Goal: Task Accomplishment & Management: Use online tool/utility

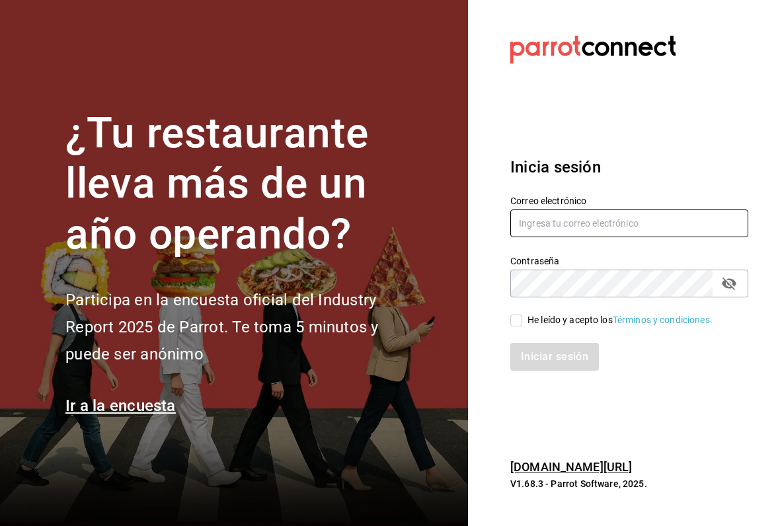
click at [614, 225] on input "text" at bounding box center [629, 224] width 238 height 28
type input "[EMAIL_ADDRESS][DOMAIN_NAME]"
click at [516, 324] on input "He leído y acepto los Términos y condiciones." at bounding box center [516, 321] width 12 height 12
checkbox input "true"
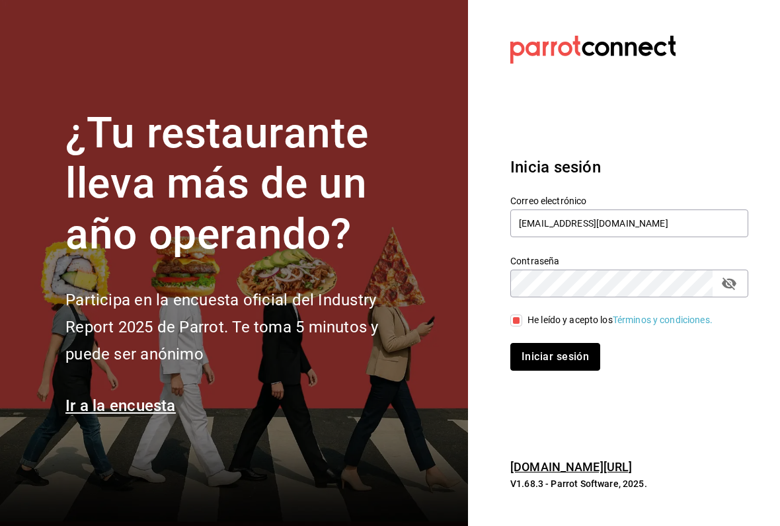
click at [568, 360] on button "Iniciar sesión" at bounding box center [555, 357] width 90 height 28
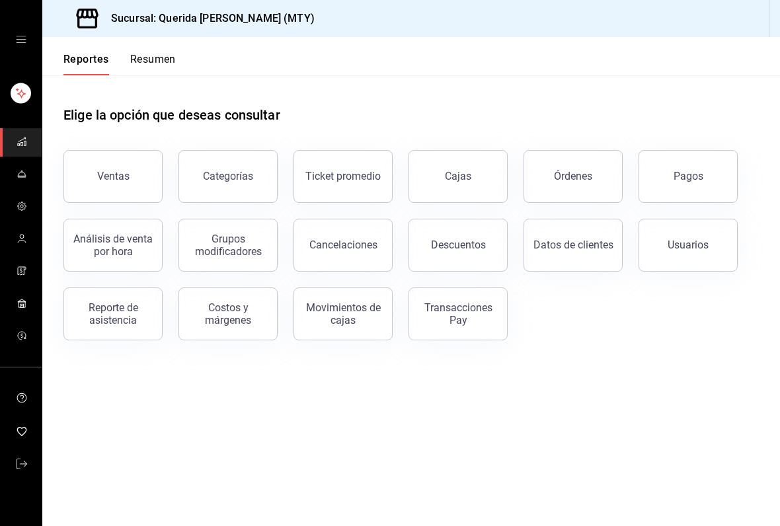
click at [114, 247] on div "Análisis de venta por hora" at bounding box center [113, 245] width 82 height 25
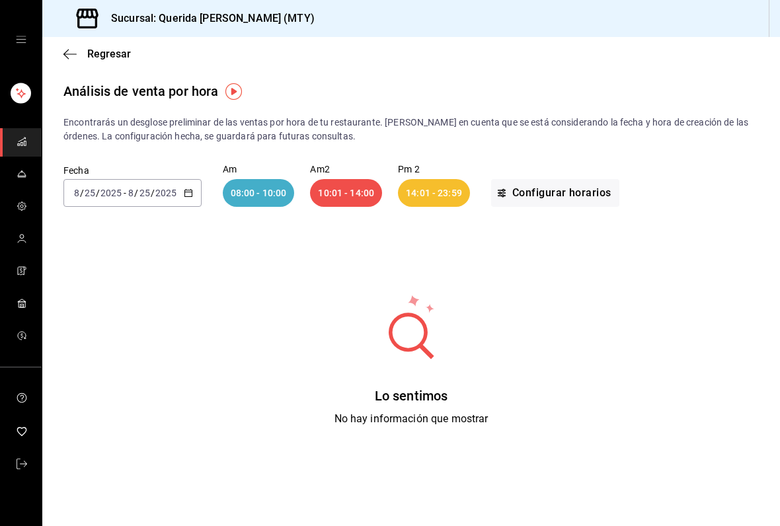
click at [77, 67] on div "Regresar" at bounding box center [411, 54] width 738 height 34
click at [111, 48] on span "Regresar" at bounding box center [109, 54] width 44 height 13
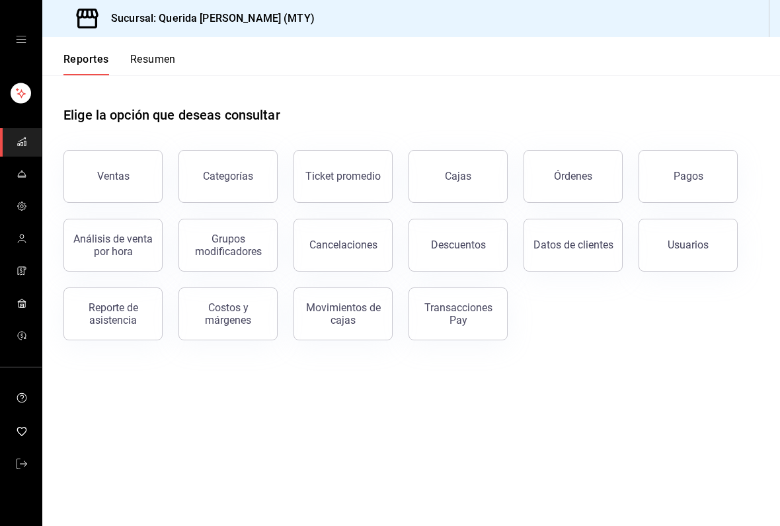
click at [137, 312] on div "Reporte de asistencia" at bounding box center [113, 313] width 82 height 25
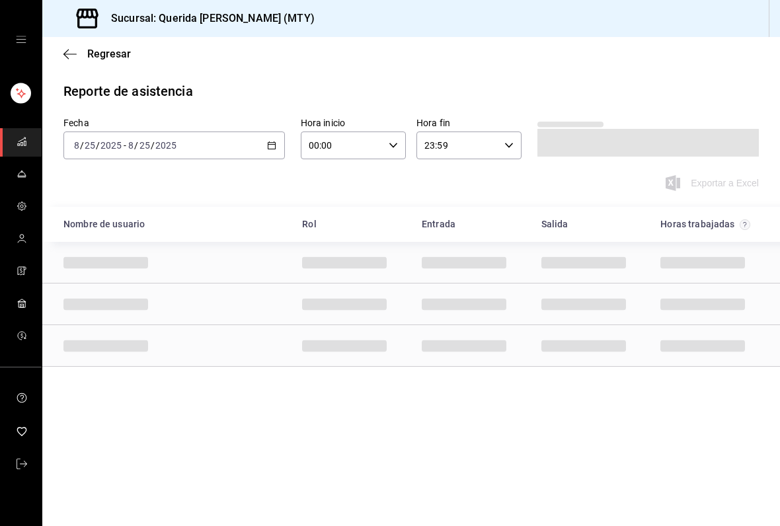
click at [273, 141] on icon "button" at bounding box center [271, 145] width 9 height 9
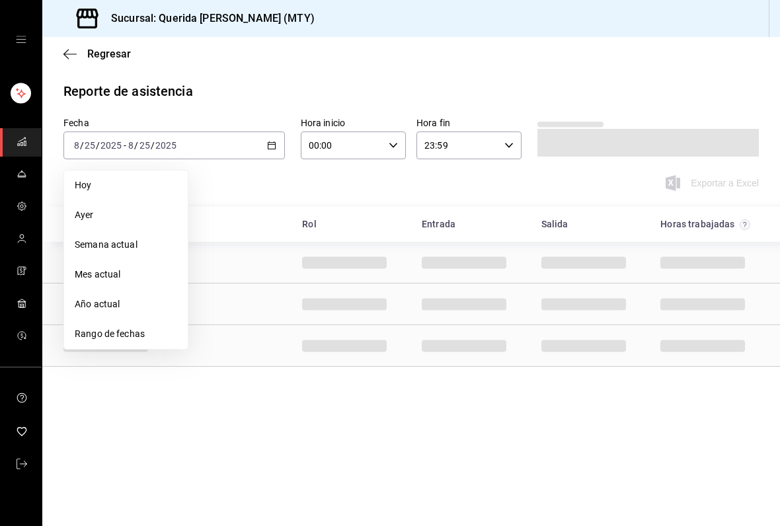
click at [150, 326] on li "Rango de fechas" at bounding box center [126, 334] width 124 height 30
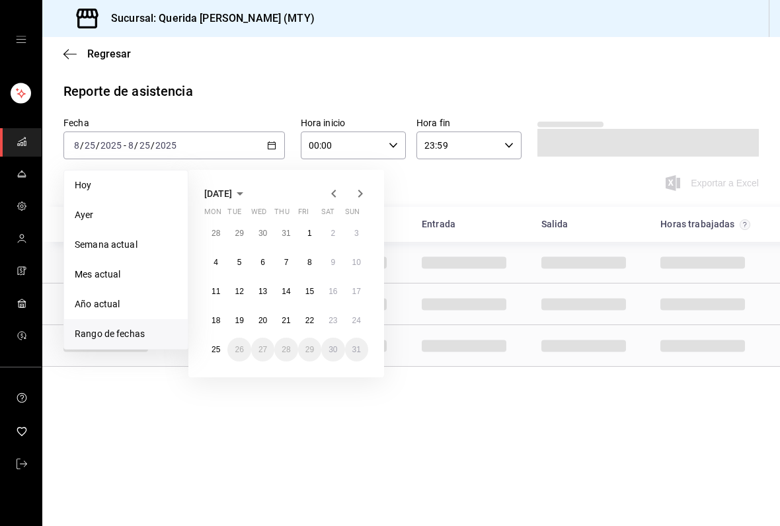
click at [215, 325] on abbr "18" at bounding box center [216, 320] width 9 height 9
click at [365, 327] on button "24" at bounding box center [356, 321] width 23 height 24
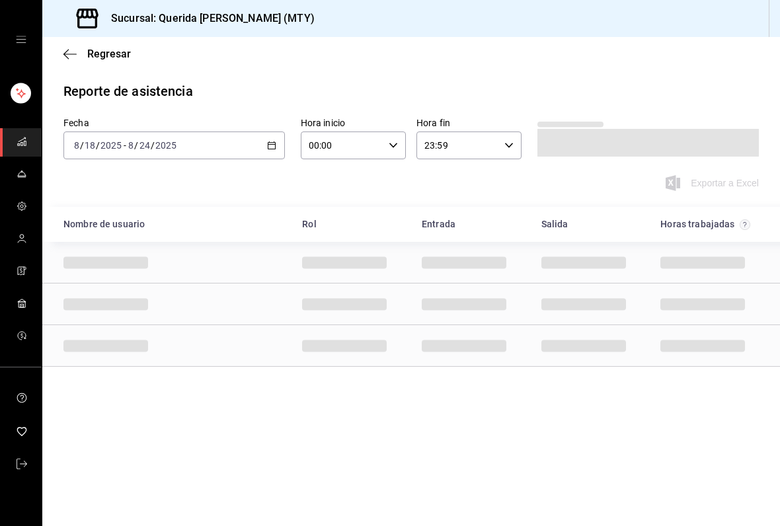
click at [396, 144] on \(Stroke\) "button" at bounding box center [393, 145] width 8 height 5
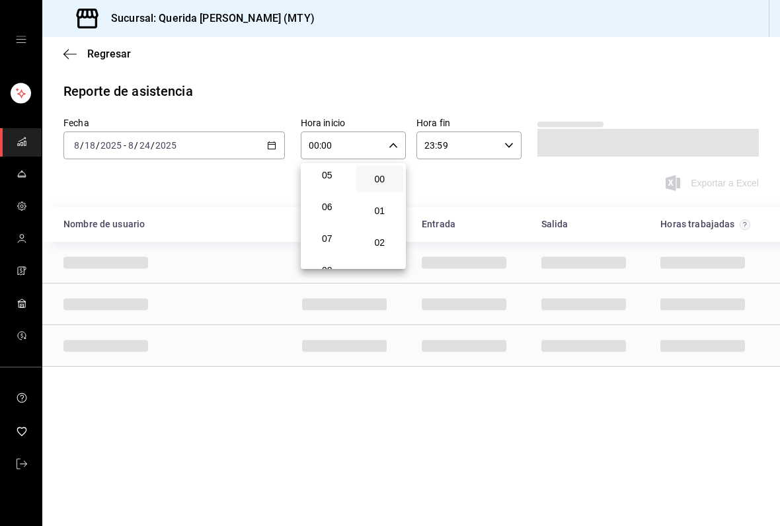
click at [336, 220] on button "06" at bounding box center [327, 207] width 48 height 26
type input "06:00"
click at [524, 93] on div at bounding box center [390, 263] width 780 height 526
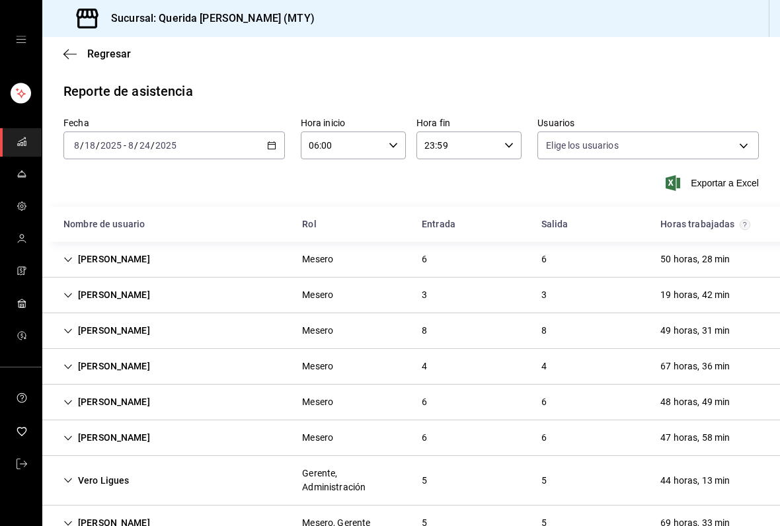
type input "2e288192-b9d9-4648-a338-750d86a0fa98,d31e7de2-5f29-4922-a696-3e1352040e18,64bee…"
click at [74, 266] on div "Rafael Ventura" at bounding box center [107, 259] width 108 height 24
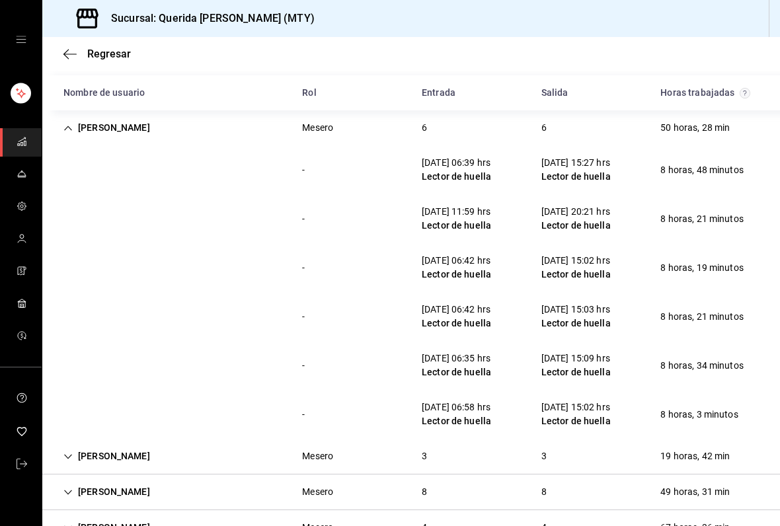
scroll to position [124, 0]
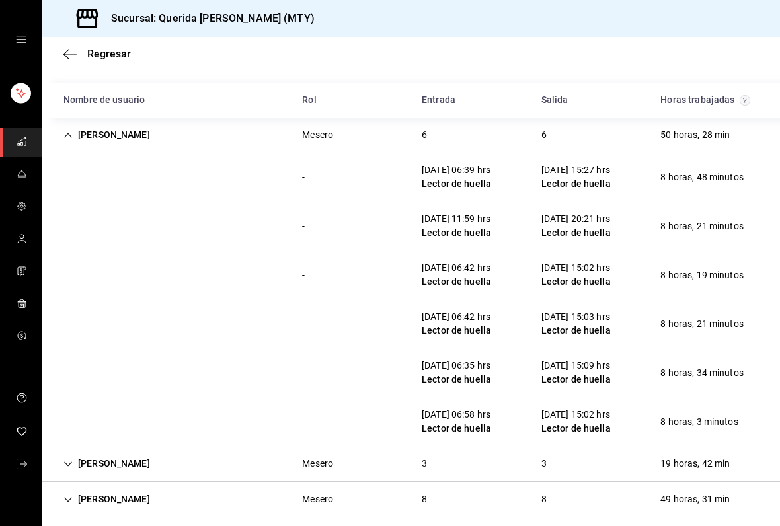
click at [76, 134] on div "Rafael Ventura" at bounding box center [107, 135] width 108 height 24
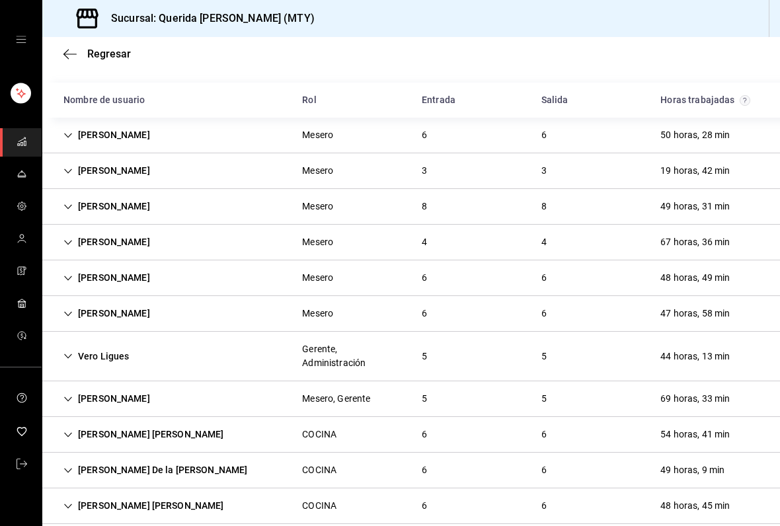
click at [65, 210] on icon "Cell" at bounding box center [67, 206] width 9 height 9
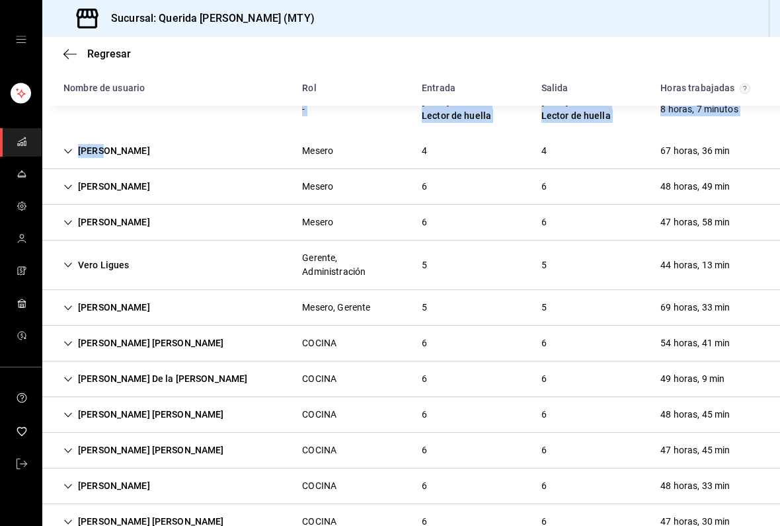
scroll to position [599, 0]
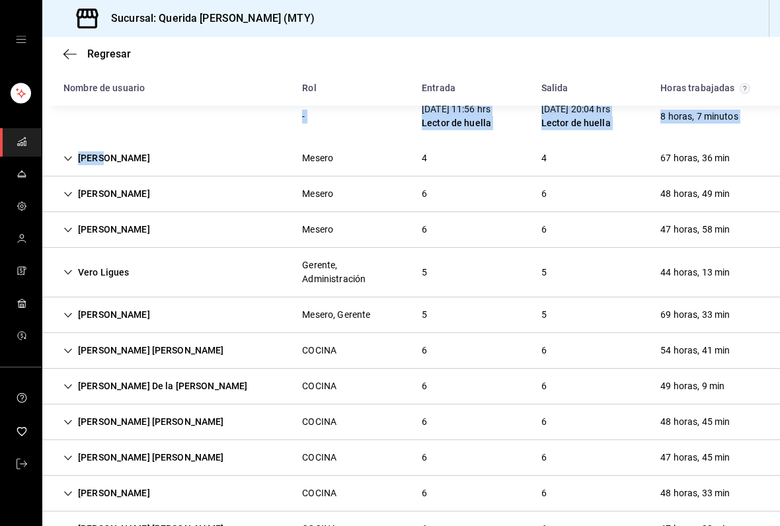
click at [70, 194] on icon "Cell" at bounding box center [68, 194] width 8 height 5
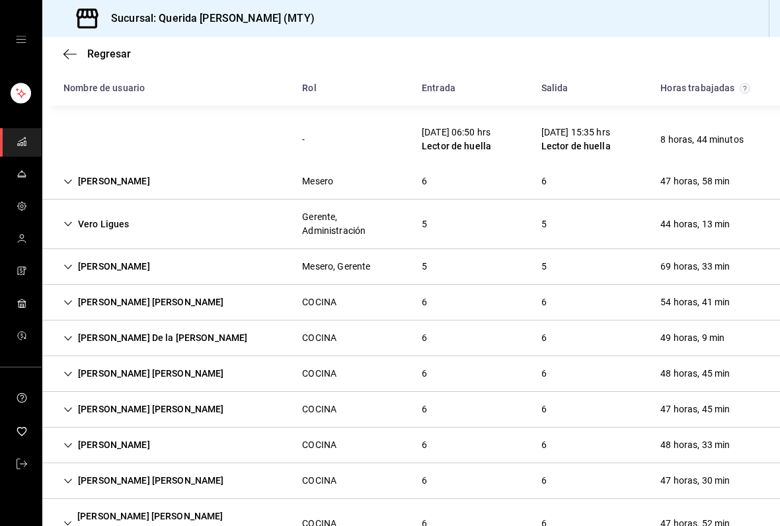
scroll to position [981, 0]
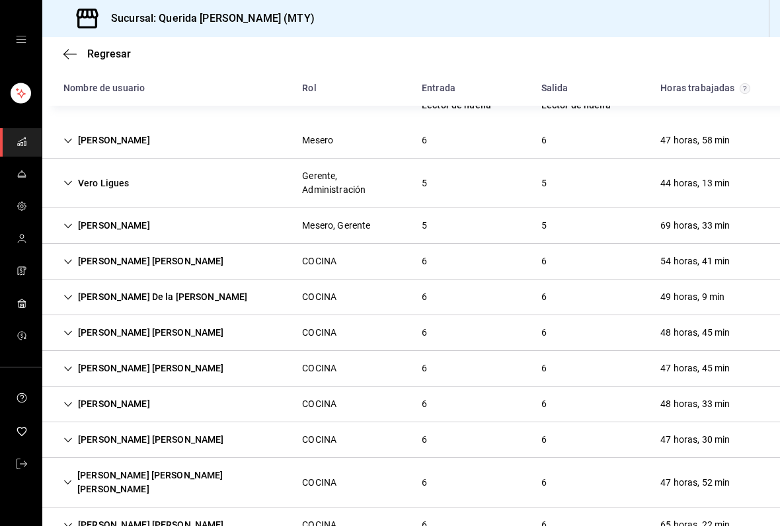
click at [76, 148] on div "CARLOS MORALES" at bounding box center [107, 140] width 108 height 24
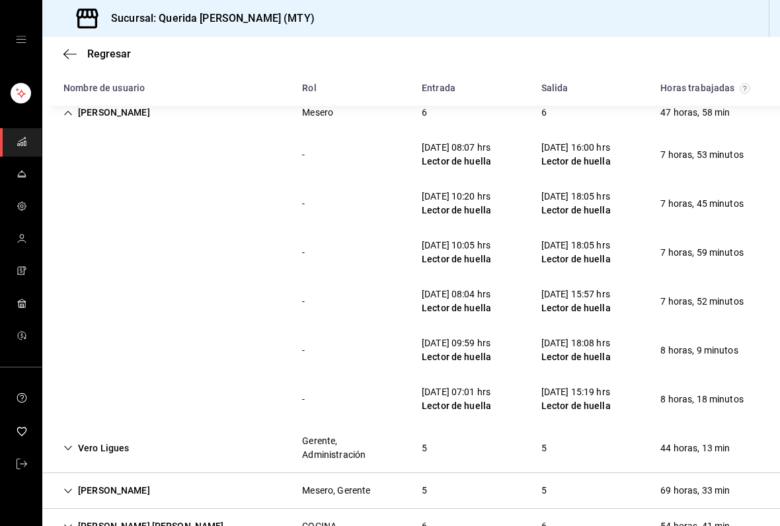
scroll to position [1009, 0]
click at [69, 128] on div "CARLOS MORALES Mesero 6 6 47 horas, 58 min" at bounding box center [411, 112] width 738 height 35
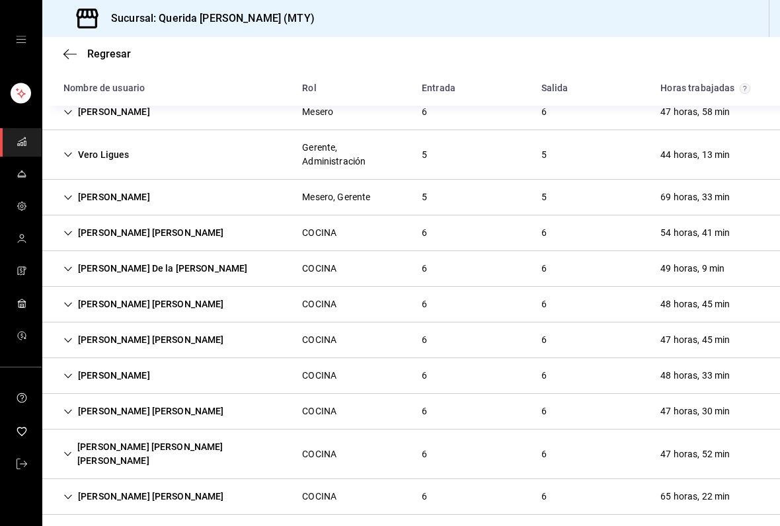
click at [70, 160] on div "Vero Ligues" at bounding box center [96, 155] width 87 height 24
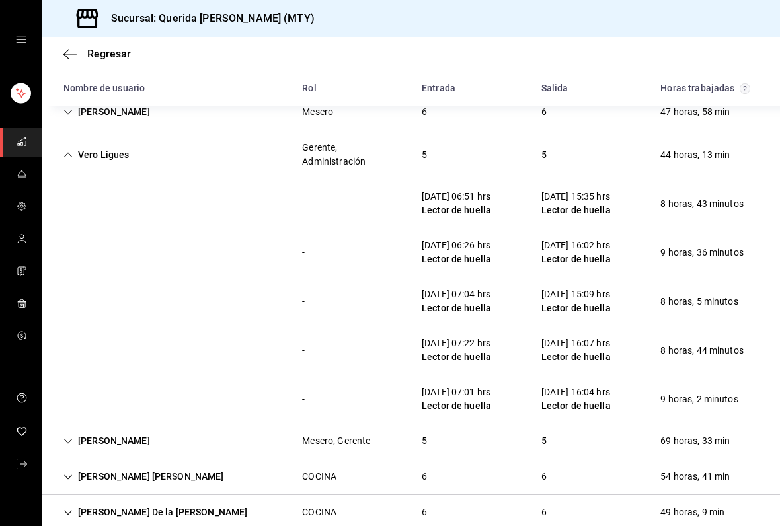
click at [70, 167] on div "Vero Ligues" at bounding box center [96, 155] width 87 height 24
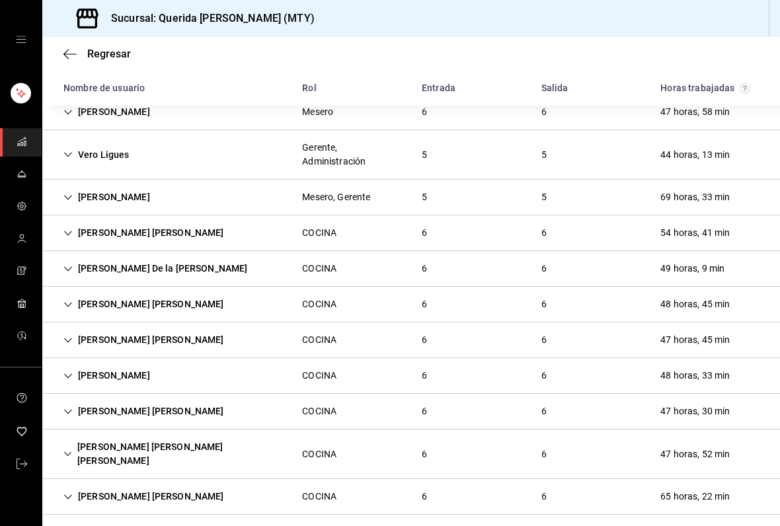
click at [72, 203] on div "Edwin Hernández" at bounding box center [107, 197] width 108 height 24
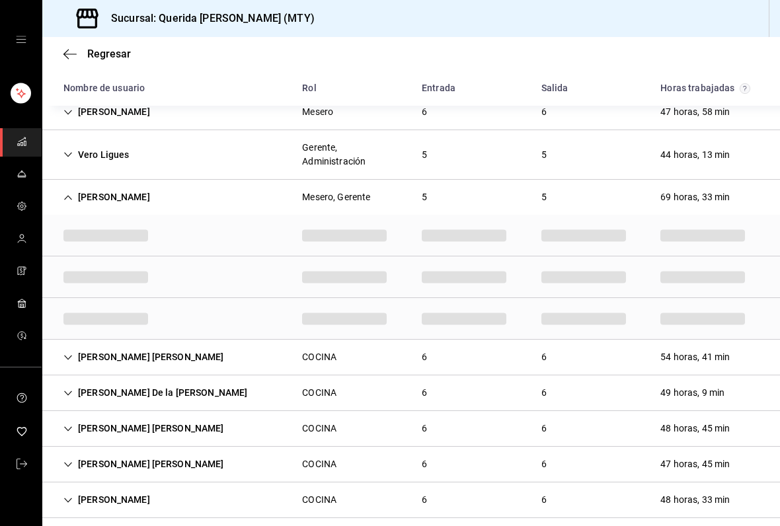
click at [68, 196] on icon "Cell" at bounding box center [67, 197] width 9 height 9
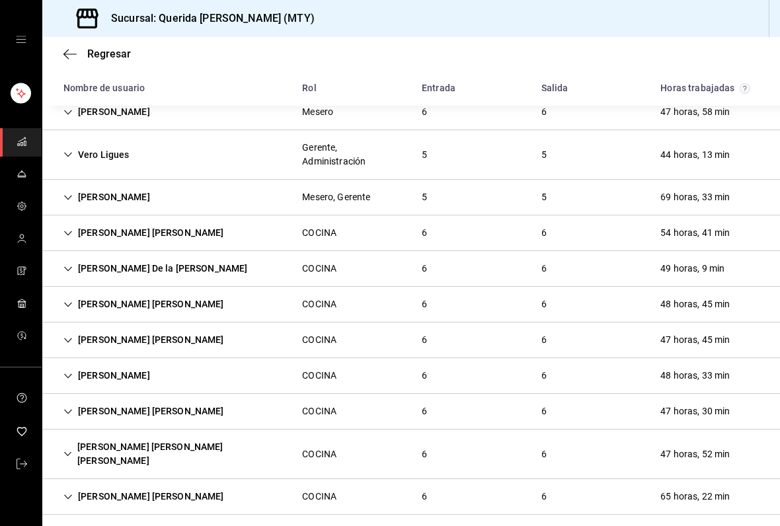
click at [71, 239] on div "Daniel Alberto Martinez Maldonado" at bounding box center [144, 233] width 182 height 24
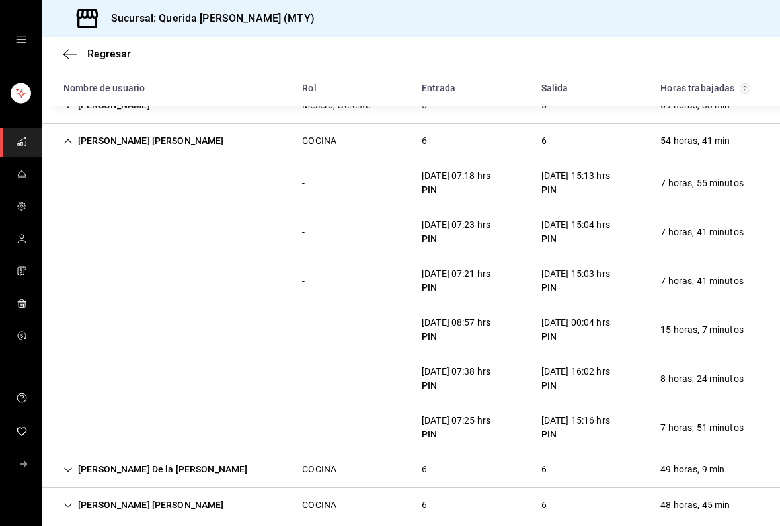
scroll to position [1108, 0]
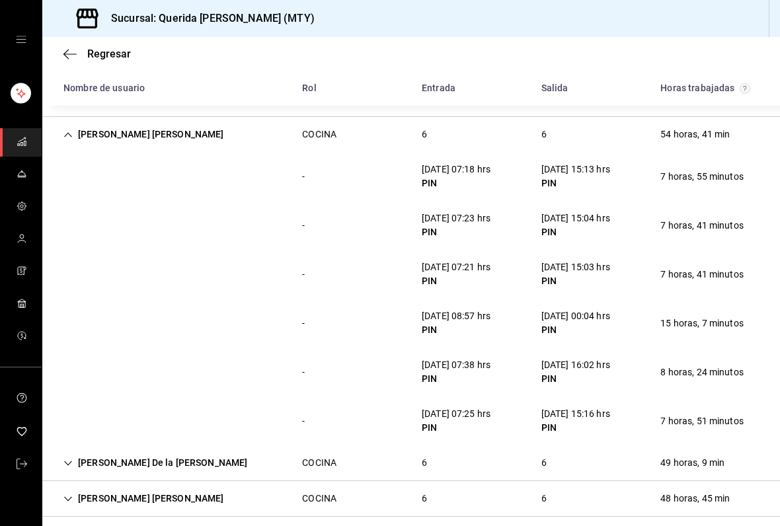
click at [77, 137] on div "Daniel Alberto Martinez Maldonado" at bounding box center [144, 134] width 182 height 24
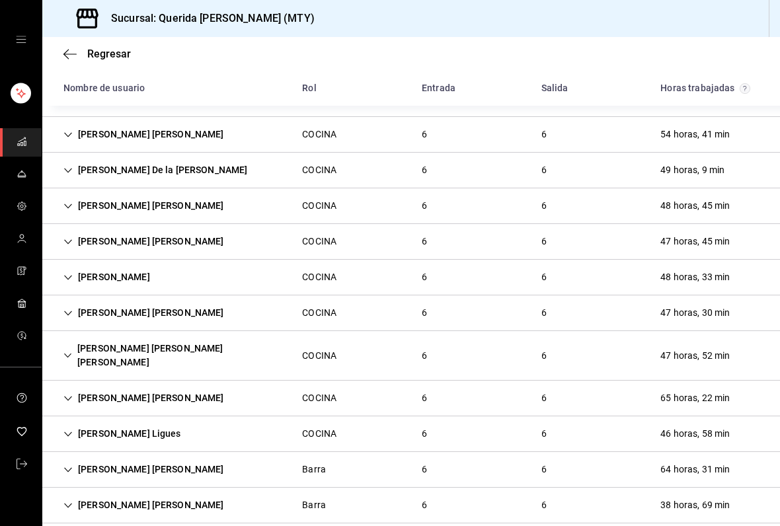
click at [70, 169] on icon "Cell" at bounding box center [67, 170] width 9 height 9
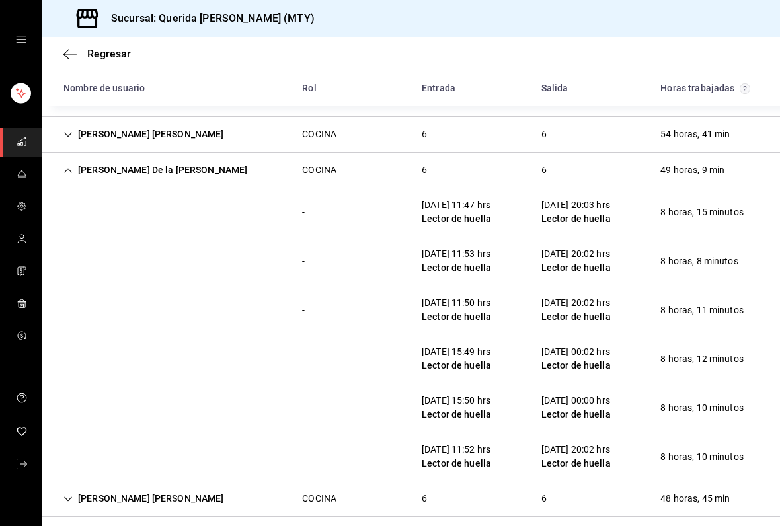
click at [71, 165] on div "Aureliano De la Cruz" at bounding box center [155, 170] width 205 height 24
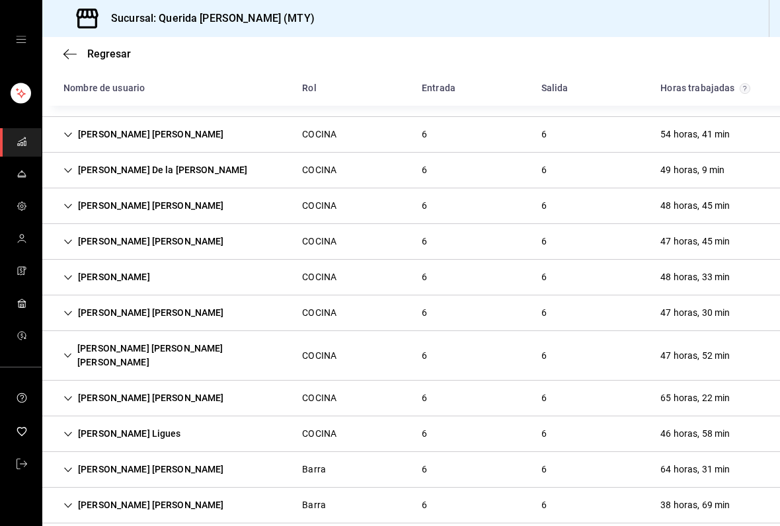
click at [70, 206] on icon "Cell" at bounding box center [68, 206] width 8 height 5
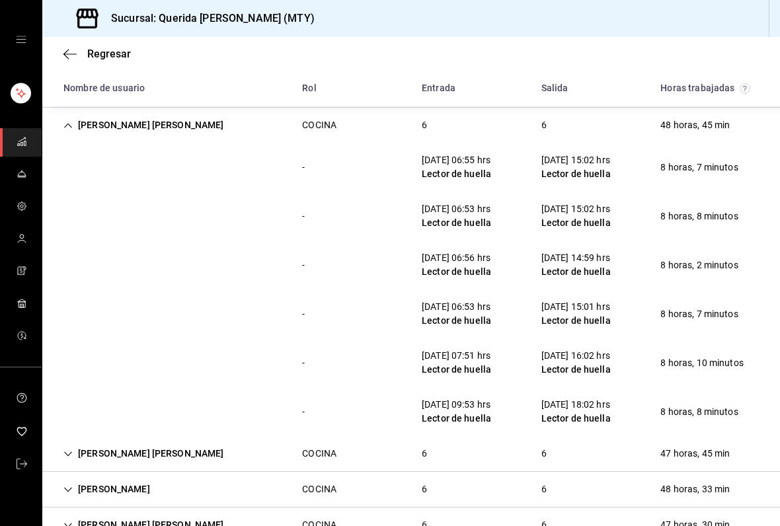
scroll to position [1189, 0]
click at [81, 130] on div "Juan Eugenio Chavana Santos" at bounding box center [144, 124] width 182 height 24
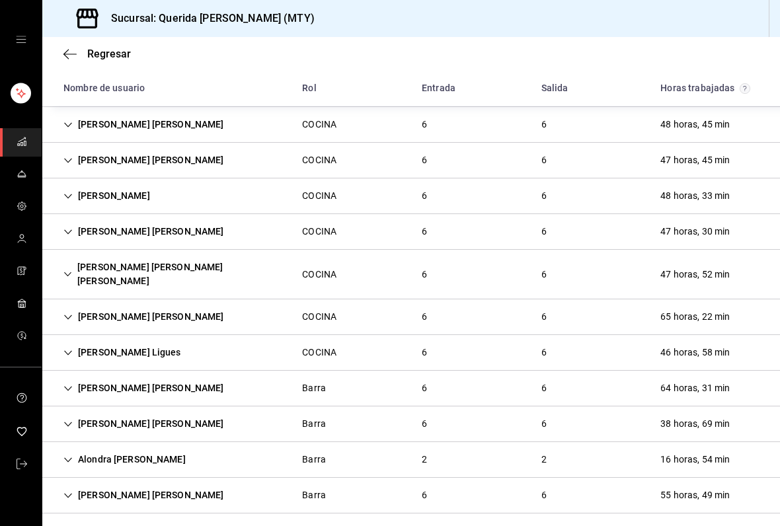
click at [67, 165] on div "Luz Elena Betanzos Clara" at bounding box center [144, 160] width 182 height 24
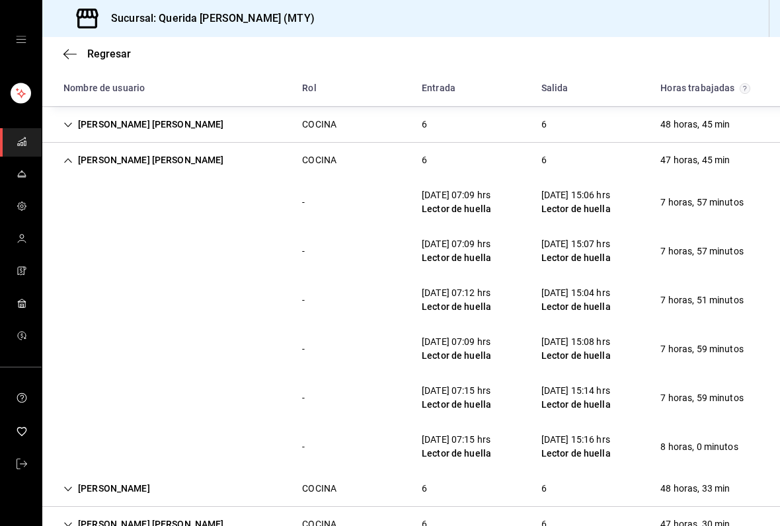
click at [69, 161] on icon "Cell" at bounding box center [67, 160] width 9 height 9
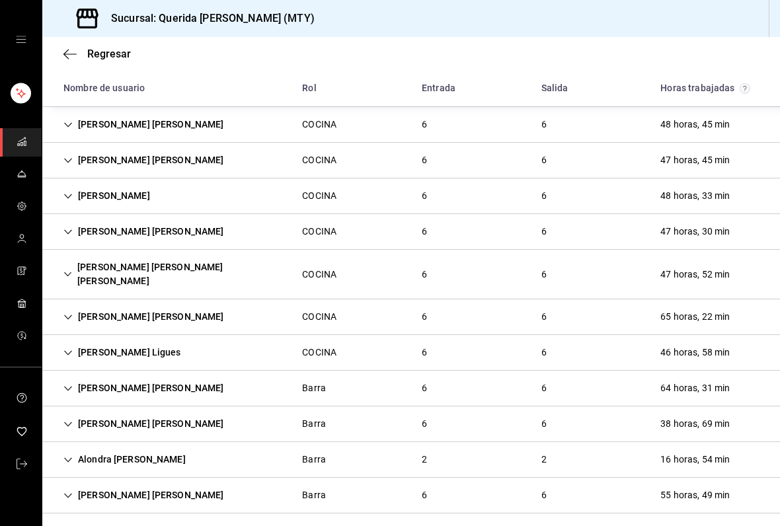
click at [70, 198] on icon "Cell" at bounding box center [67, 196] width 9 height 9
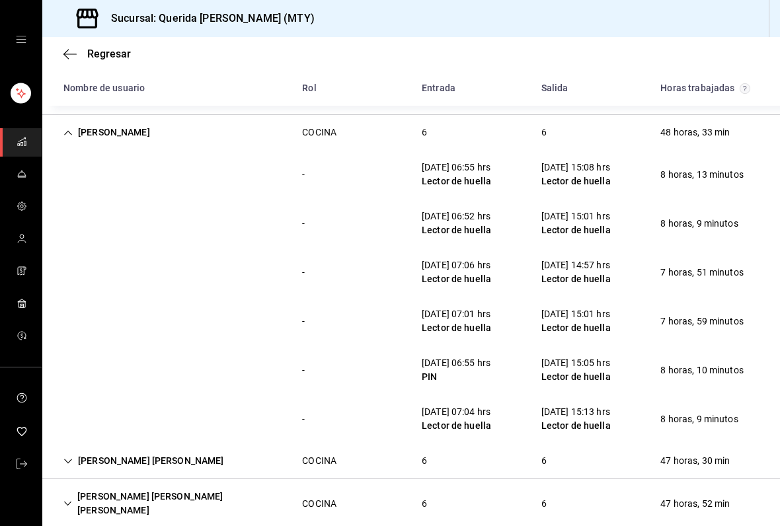
scroll to position [1251, 0]
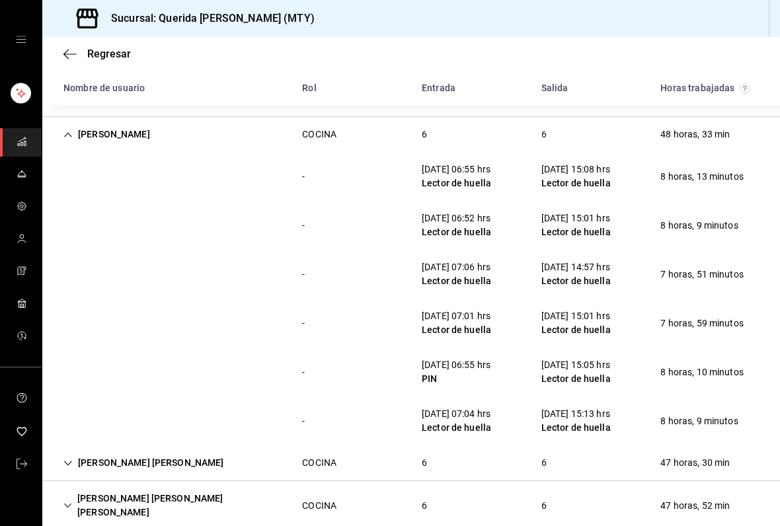
click at [71, 133] on icon "Cell" at bounding box center [67, 134] width 9 height 9
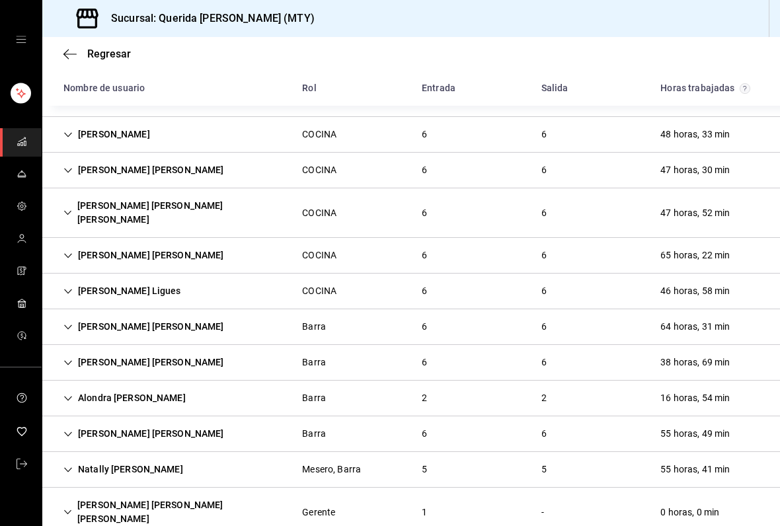
click at [63, 174] on div "Miriam Xolo Abrajan" at bounding box center [144, 170] width 182 height 24
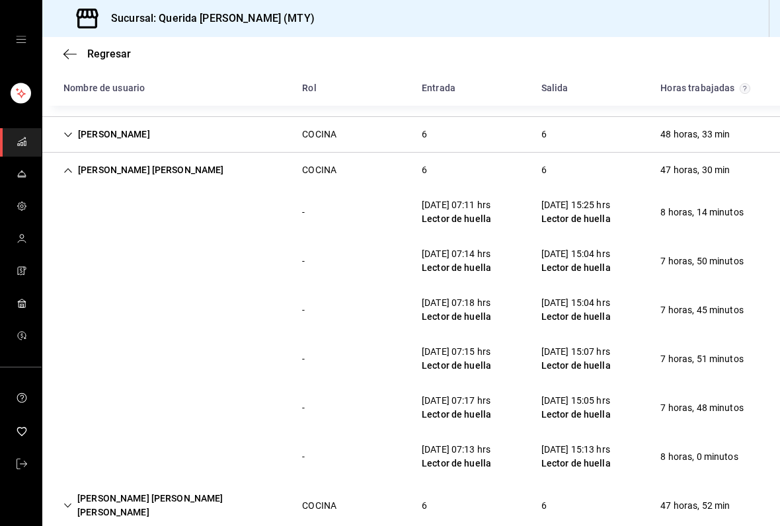
click at [71, 167] on icon "Cell" at bounding box center [67, 170] width 9 height 9
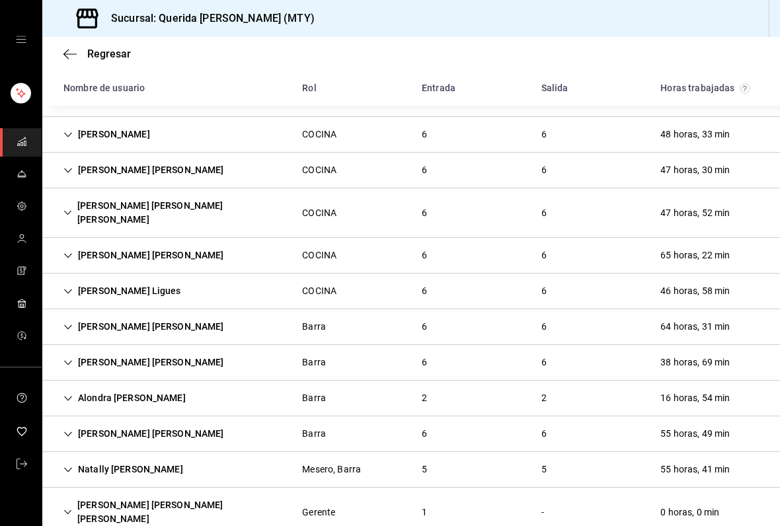
click at [76, 209] on div "Paola Estefania Cavazos Grifaldo" at bounding box center [172, 213] width 239 height 38
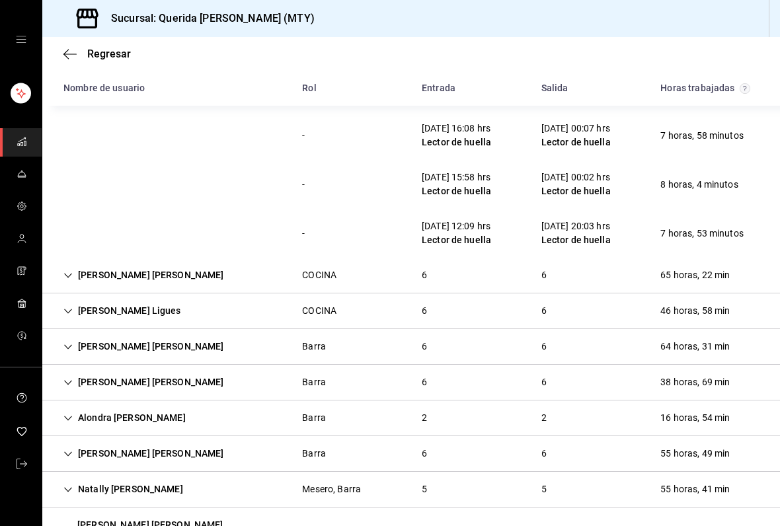
scroll to position [1532, 0]
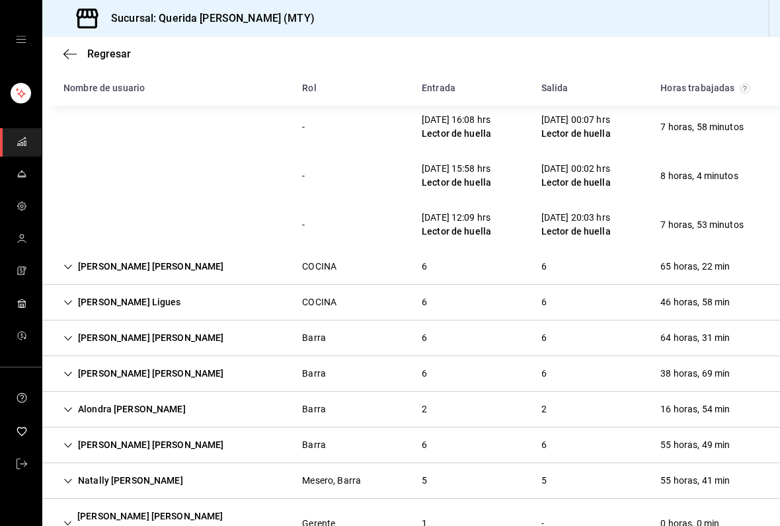
click at [69, 262] on icon "Cell" at bounding box center [67, 266] width 9 height 9
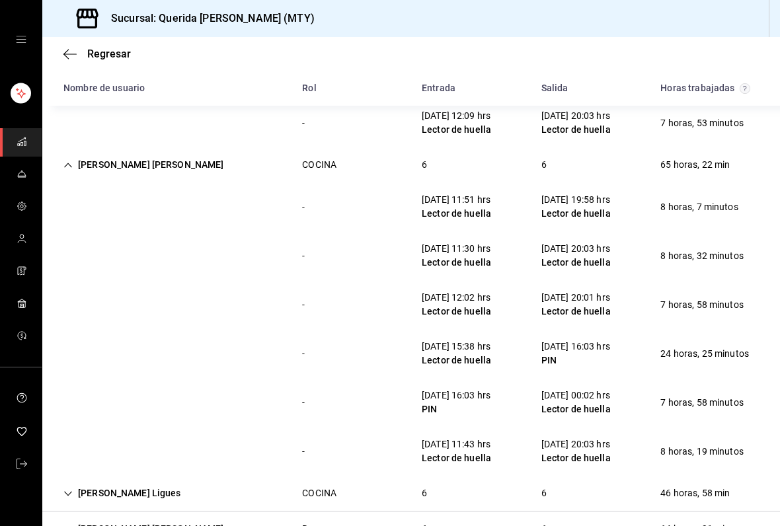
scroll to position [1658, 0]
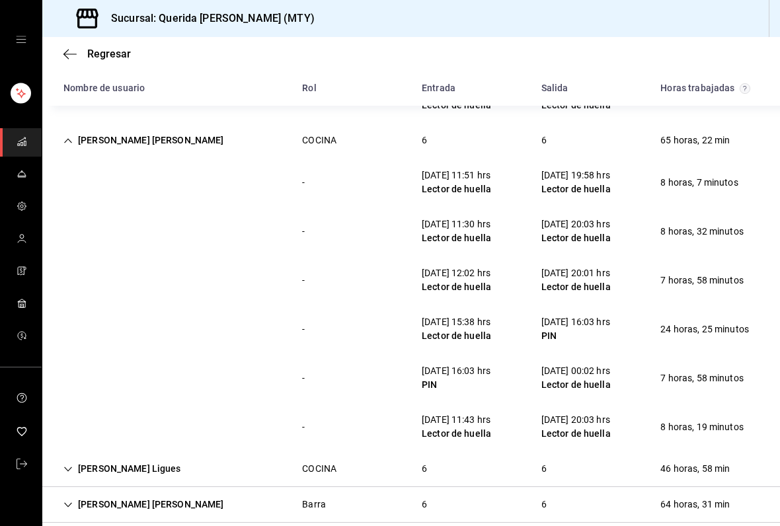
click at [65, 139] on div "Daniel Alberto Sanchez Rodriguez COCINA 6 6 65 horas, 22 min" at bounding box center [411, 140] width 738 height 35
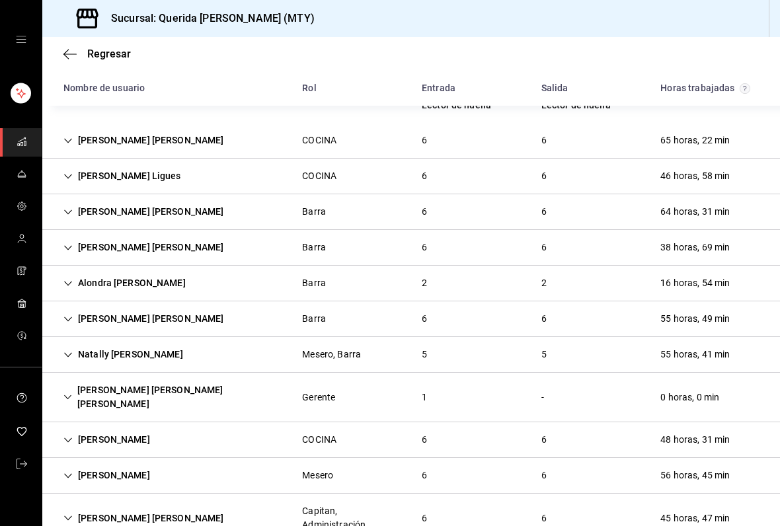
click at [65, 171] on div "Karla Morales Ligues" at bounding box center [122, 176] width 139 height 24
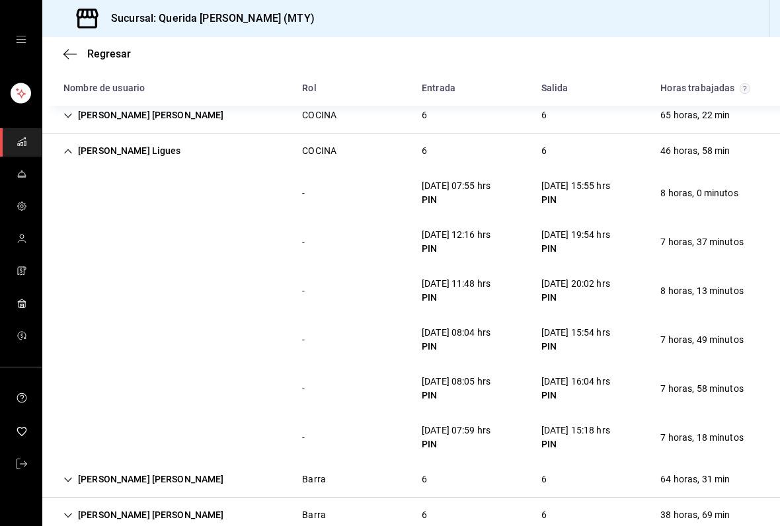
scroll to position [1684, 0]
click at [76, 138] on div "Karla Morales Ligues" at bounding box center [122, 150] width 139 height 24
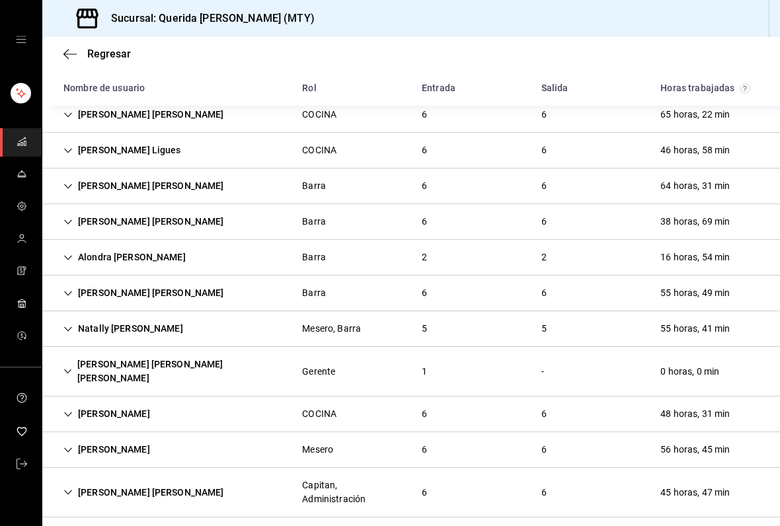
click at [65, 177] on div "Habacuc Sandoval Lira" at bounding box center [144, 186] width 182 height 24
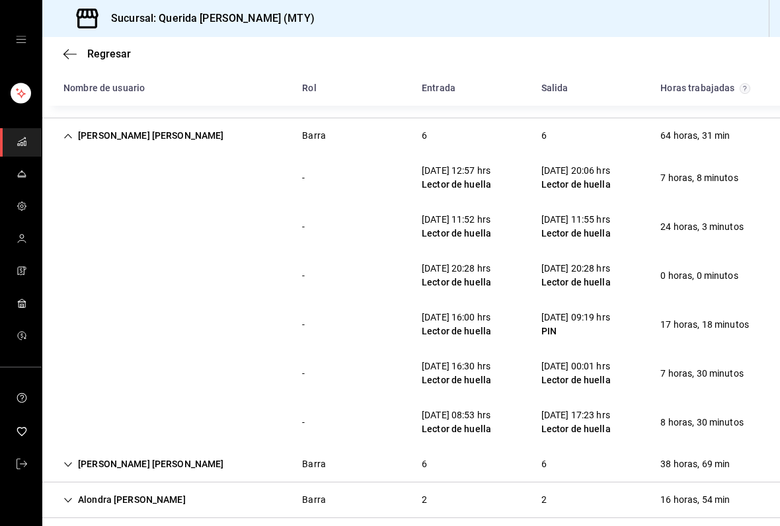
scroll to position [1742, 0]
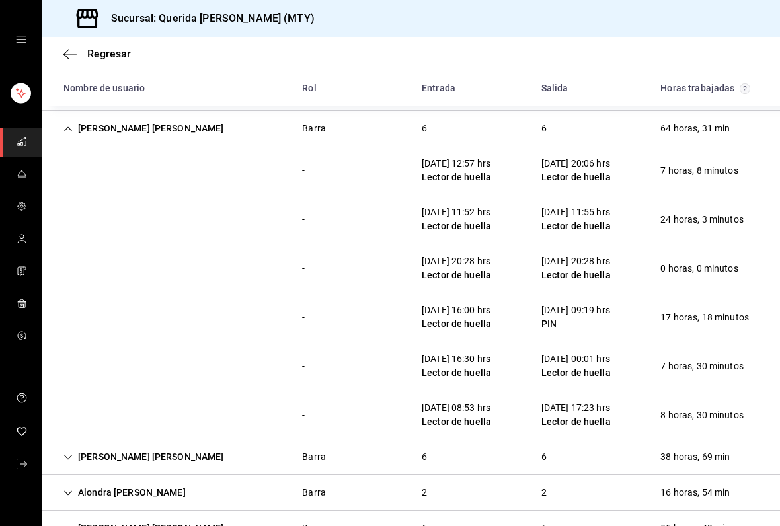
click at [75, 124] on div "Habacuc Sandoval Lira" at bounding box center [144, 128] width 182 height 24
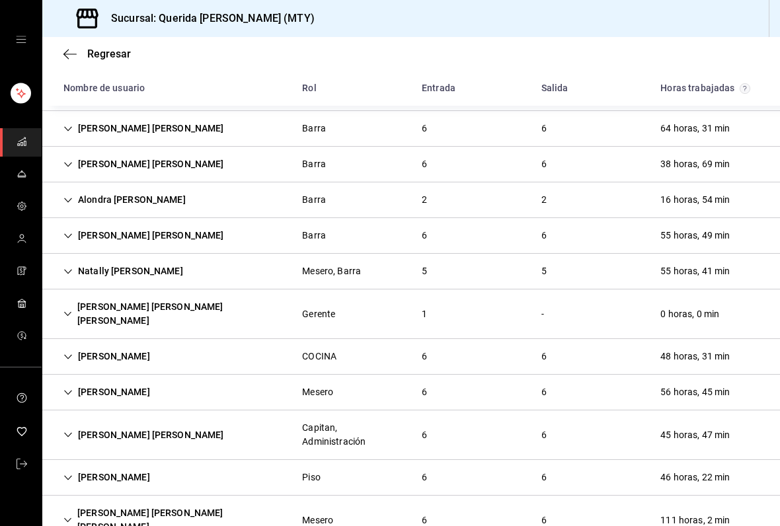
click at [67, 162] on icon "Cell" at bounding box center [68, 164] width 8 height 5
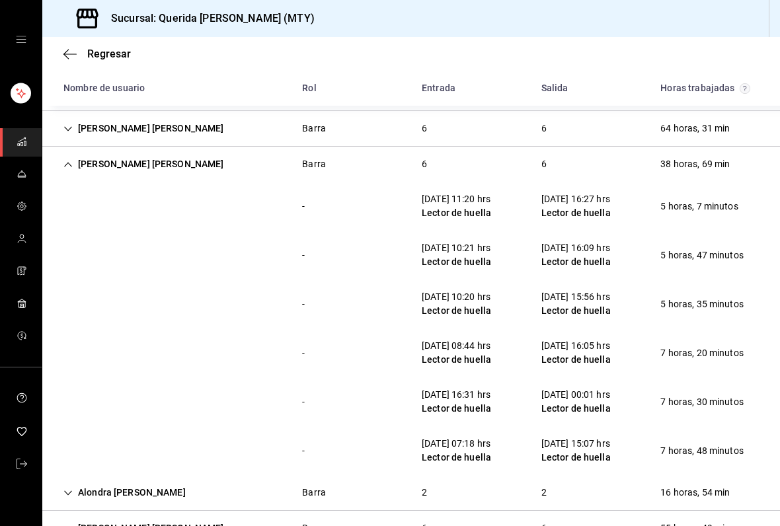
click at [67, 157] on div "Walter Samuel Briones Treviño" at bounding box center [144, 164] width 182 height 24
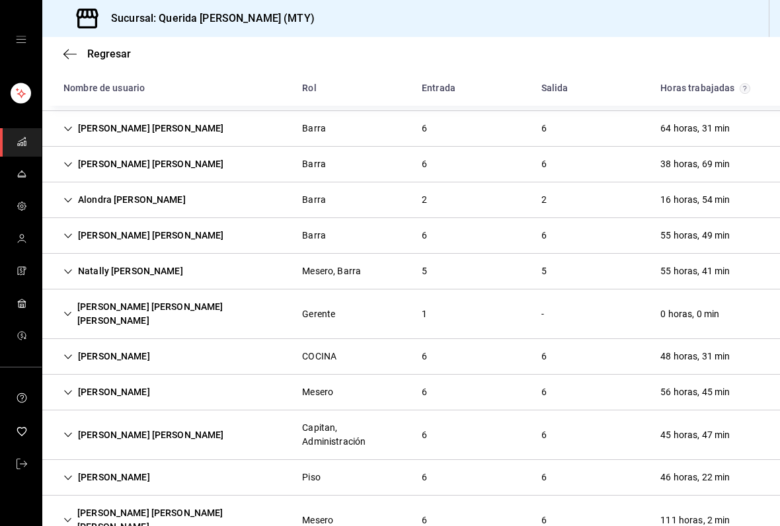
click at [67, 196] on icon "Cell" at bounding box center [67, 200] width 9 height 9
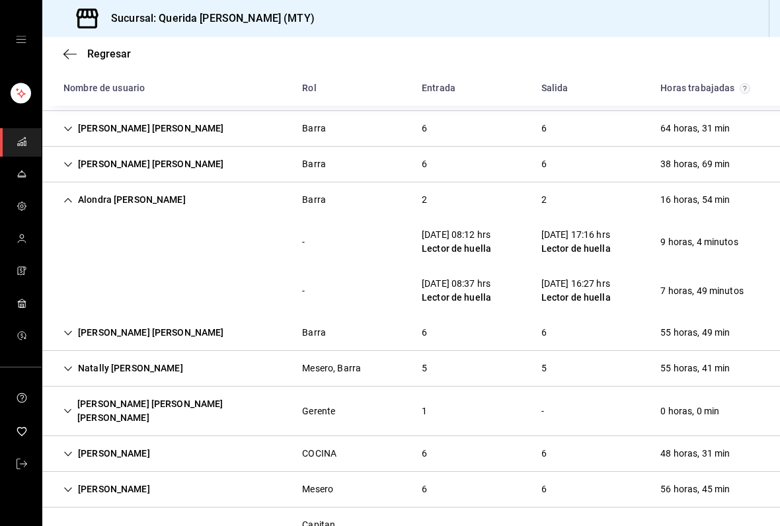
click at [63, 198] on div "Alondra Karyme Ortiz Armendariz" at bounding box center [124, 200] width 143 height 24
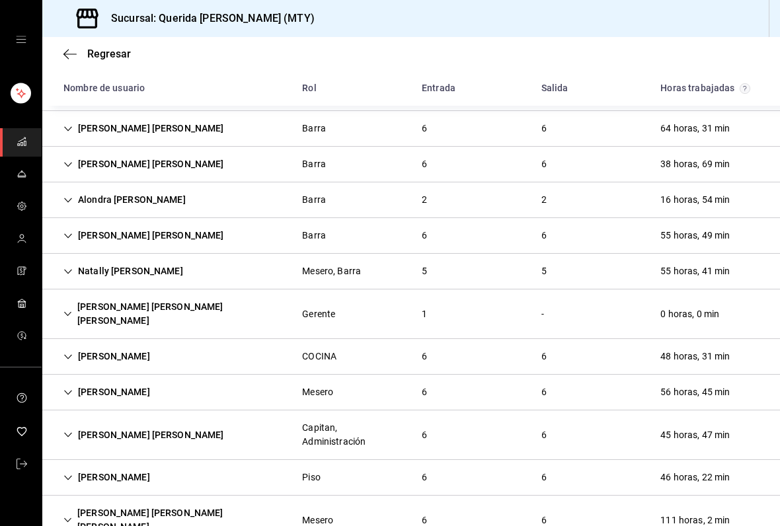
click at [72, 235] on div "Jesus Angel Jimenez Martinez Barra 6 6 55 horas, 49 min" at bounding box center [411, 236] width 738 height 36
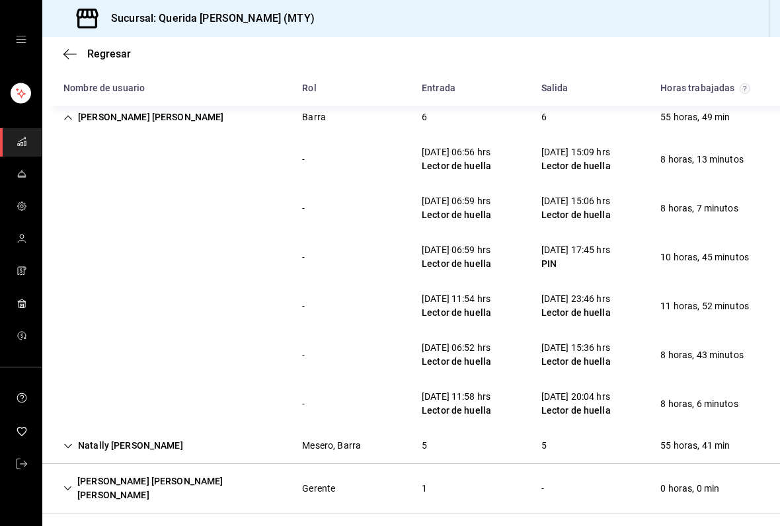
scroll to position [1852, 0]
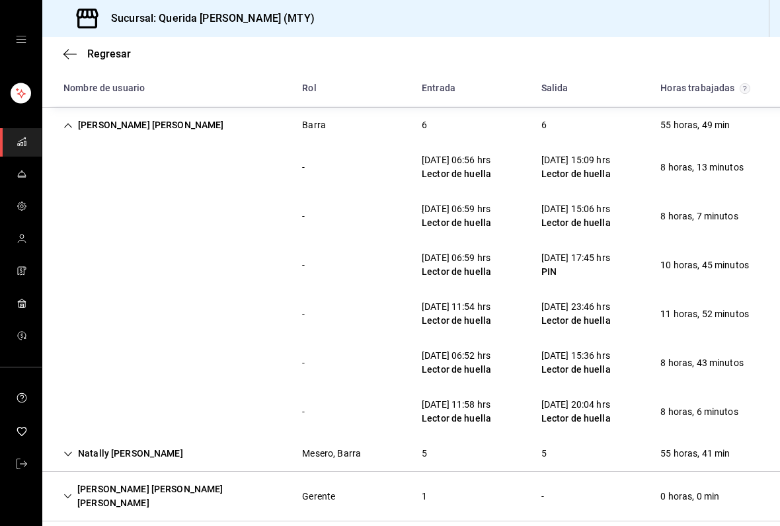
click at [72, 122] on div "Jesus Angel Jimenez Martinez" at bounding box center [144, 125] width 182 height 24
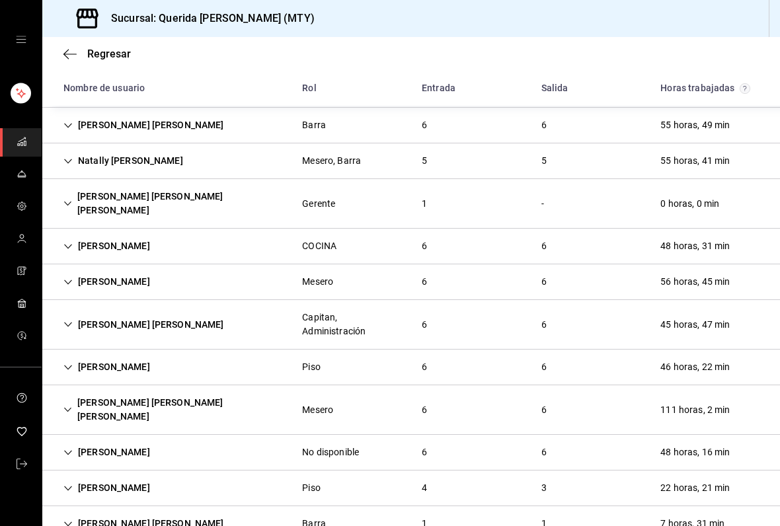
click at [73, 150] on div "Natally Esmeralda Hernandez Lopez" at bounding box center [123, 161] width 141 height 24
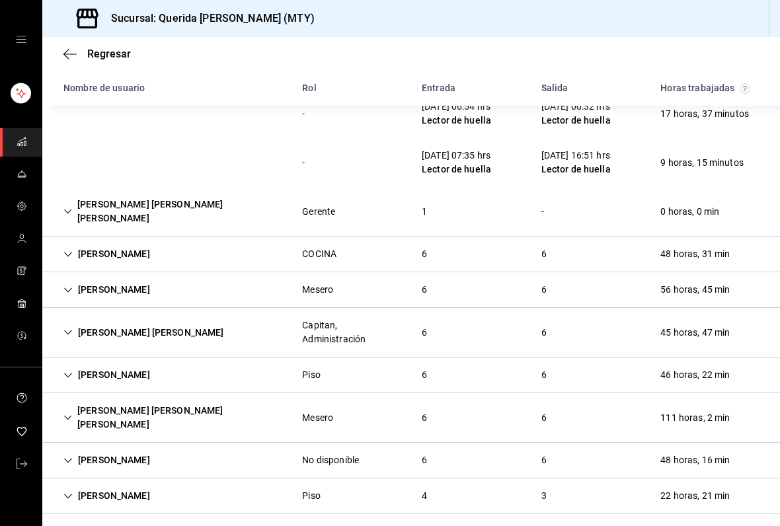
scroll to position [2083, 0]
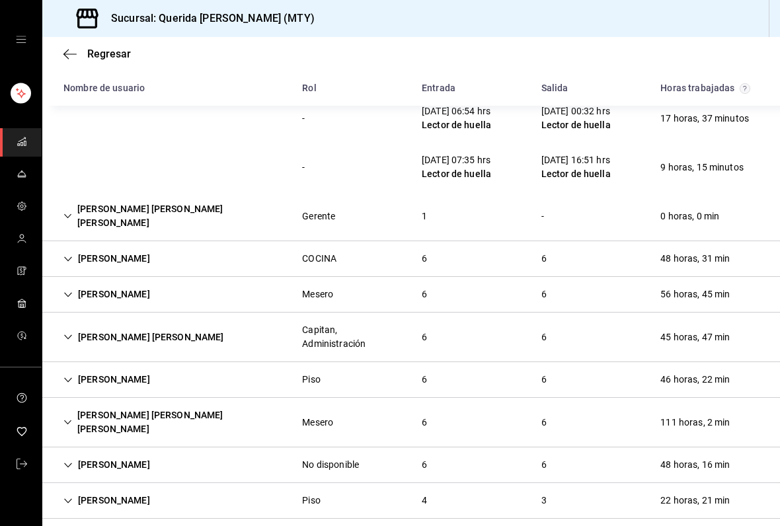
click at [69, 247] on div "Jorge Alonso Guerrero" at bounding box center [107, 259] width 108 height 24
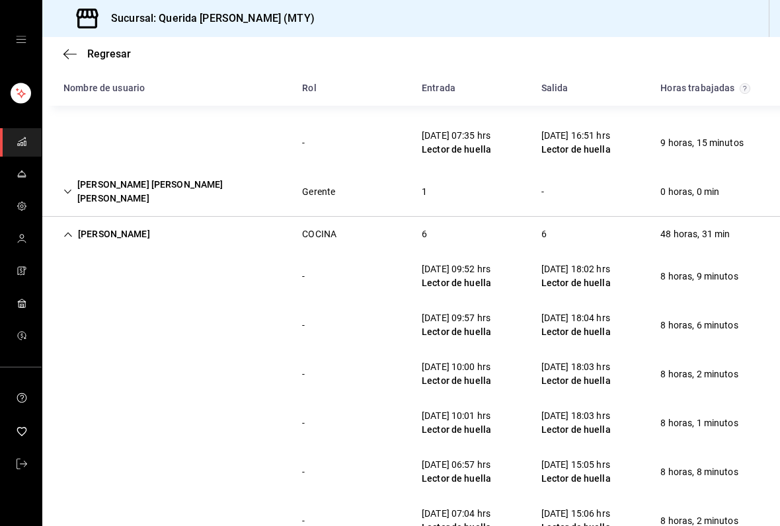
scroll to position [2145, 0]
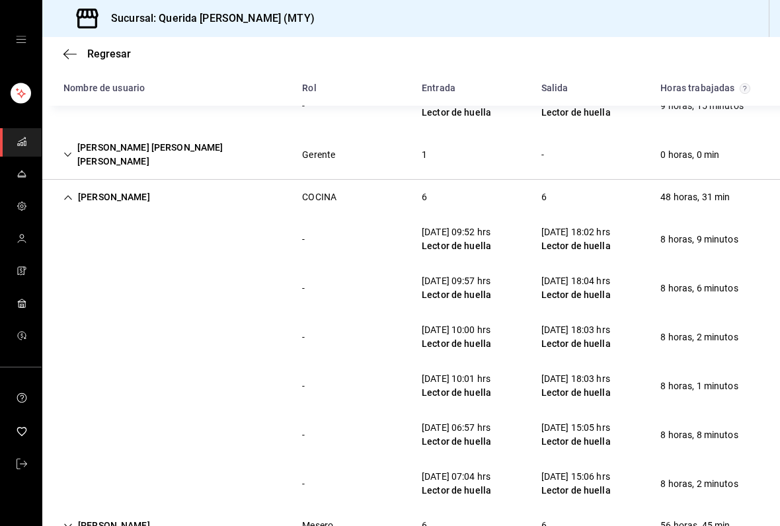
click at [87, 185] on div "Jorge Alonso Guerrero" at bounding box center [107, 197] width 108 height 24
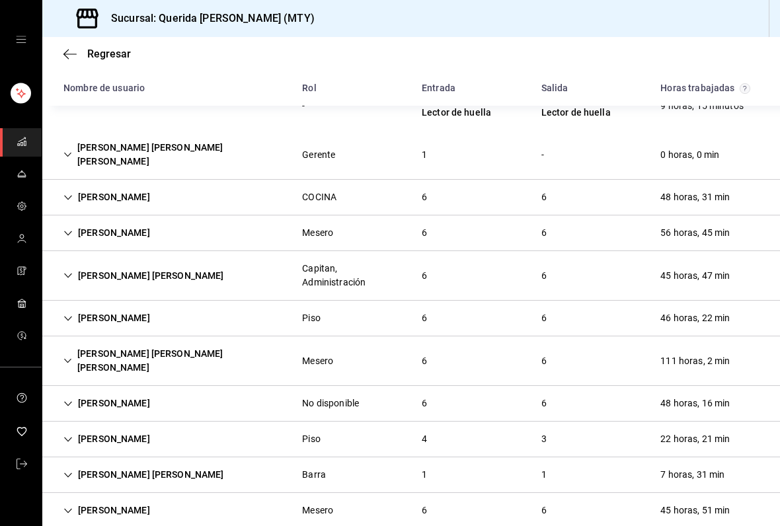
click at [63, 221] on div "Karen Borboa" at bounding box center [107, 233] width 108 height 24
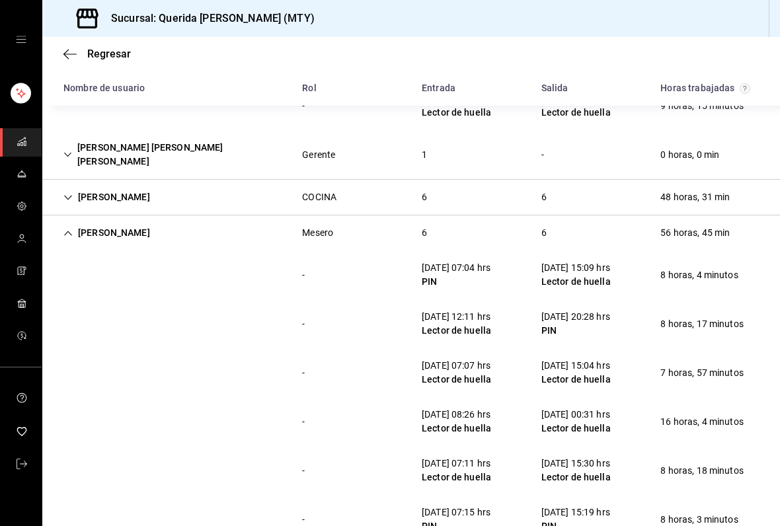
click at [57, 221] on div "Karen Borboa" at bounding box center [107, 233] width 108 height 24
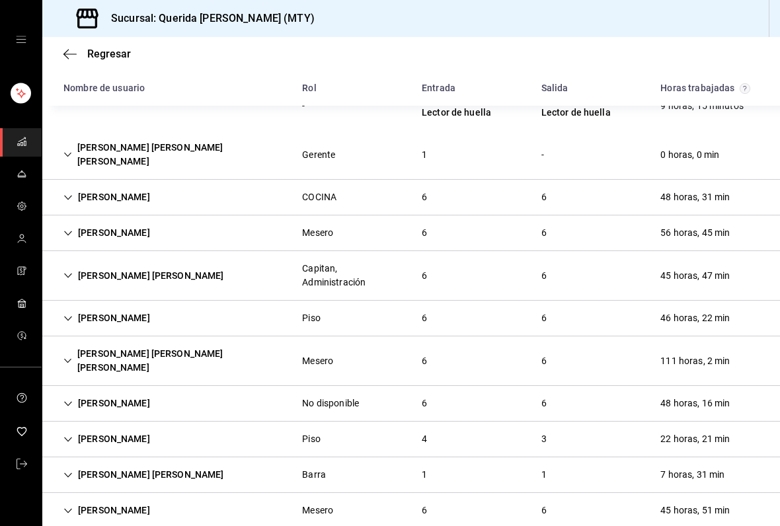
click at [70, 271] on icon "Cell" at bounding box center [67, 275] width 9 height 9
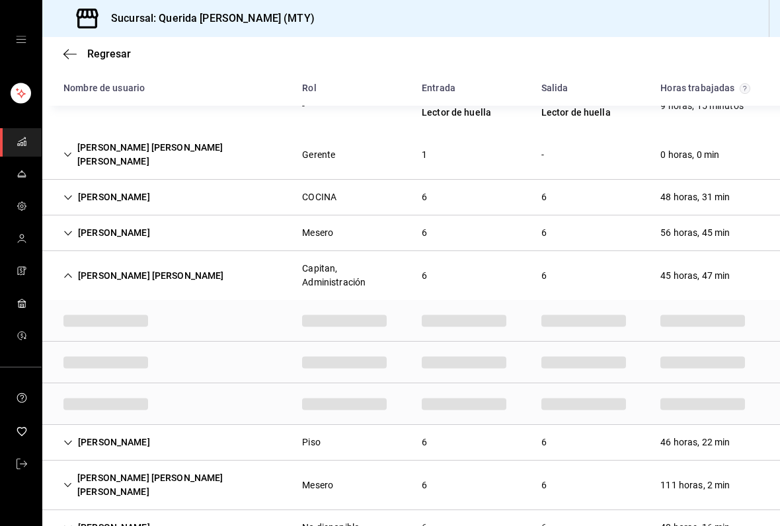
click at [61, 264] on div "César Javier Barcenas Ramos" at bounding box center [144, 276] width 182 height 24
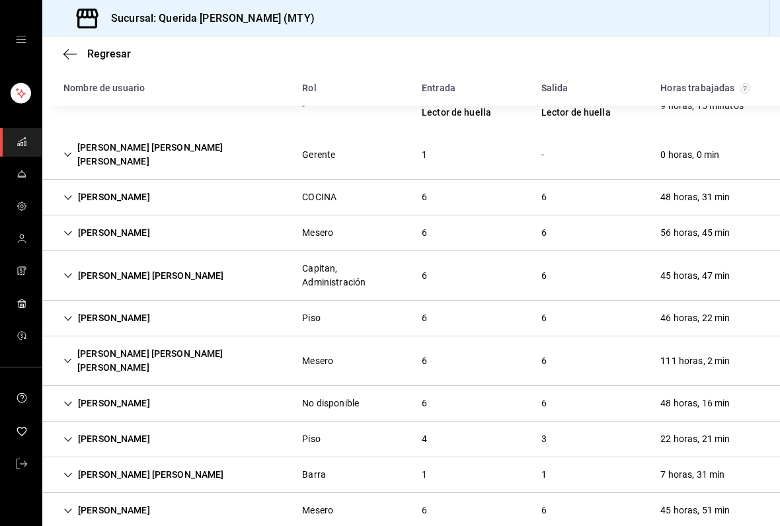
click at [75, 264] on div "César Javier Barcenas Ramos" at bounding box center [144, 276] width 182 height 24
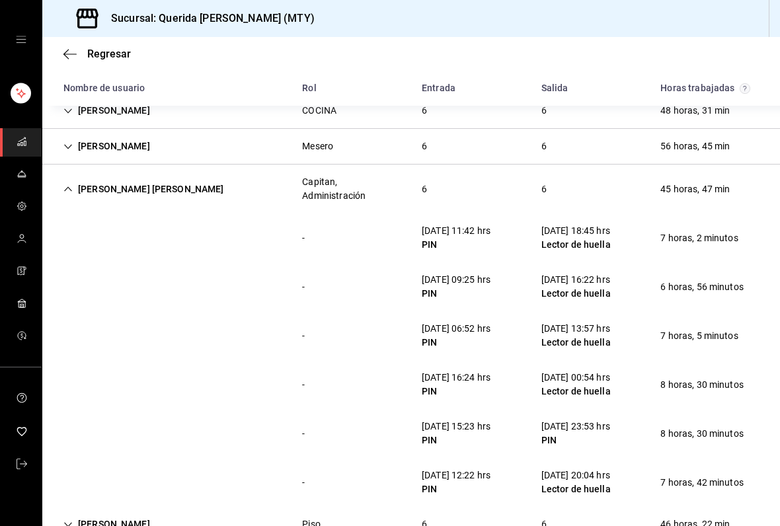
scroll to position [2229, 0]
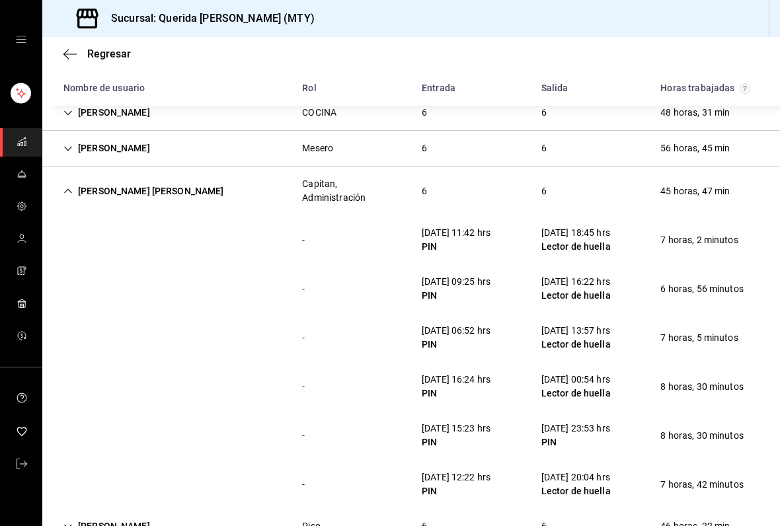
click at [70, 179] on div "César Javier Barcenas Ramos" at bounding box center [144, 191] width 182 height 24
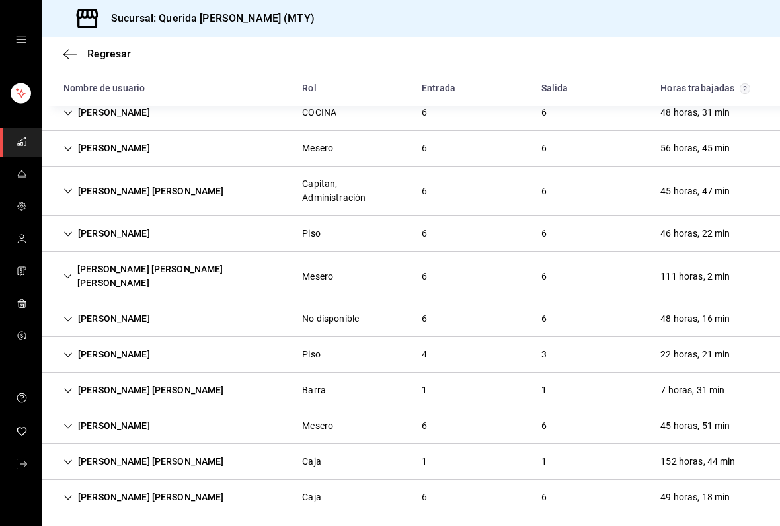
click at [70, 229] on icon "Cell" at bounding box center [67, 233] width 9 height 9
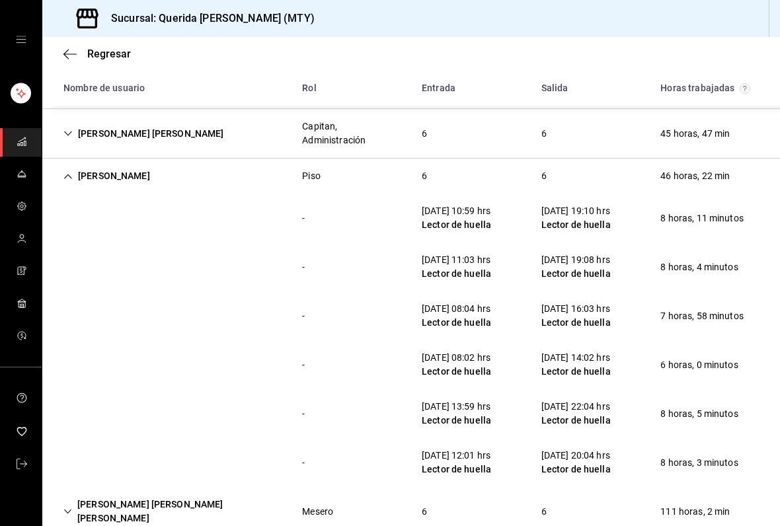
scroll to position [2290, 0]
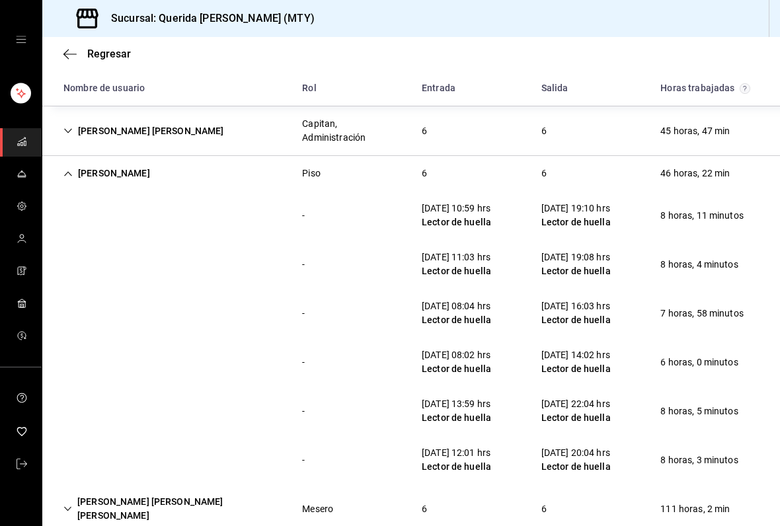
click at [73, 169] on icon "Cell" at bounding box center [67, 173] width 9 height 9
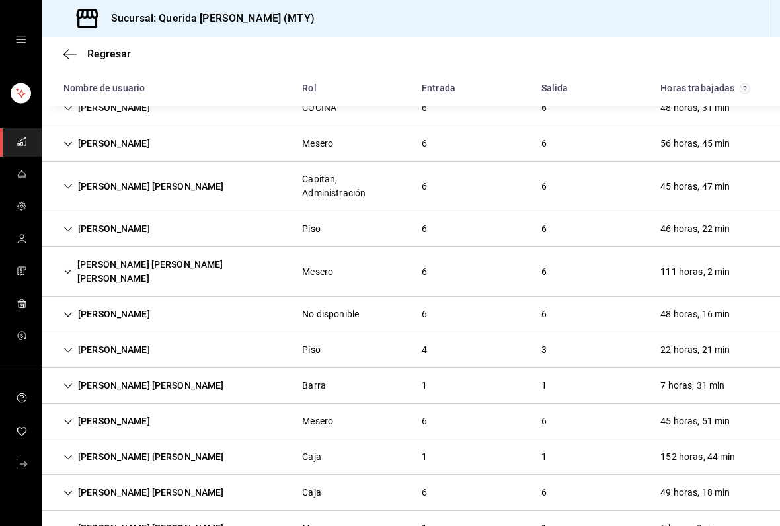
click at [73, 252] on div "Luis Enrique Cruz Tapia" at bounding box center [172, 271] width 239 height 38
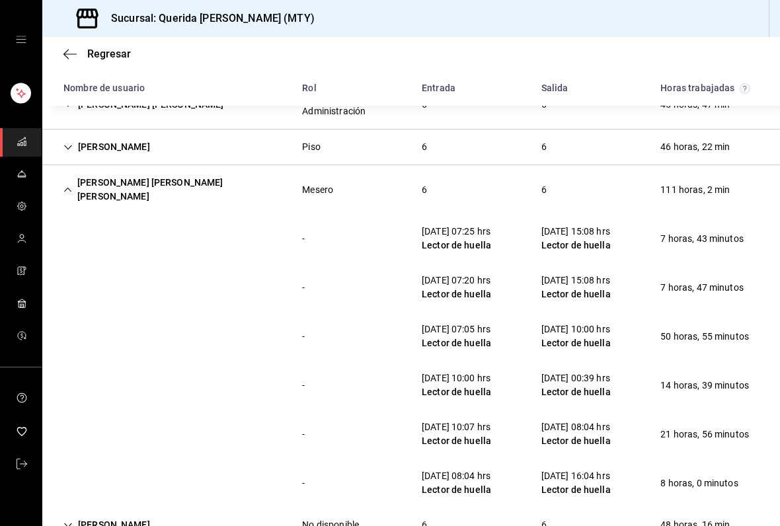
scroll to position [2322, 0]
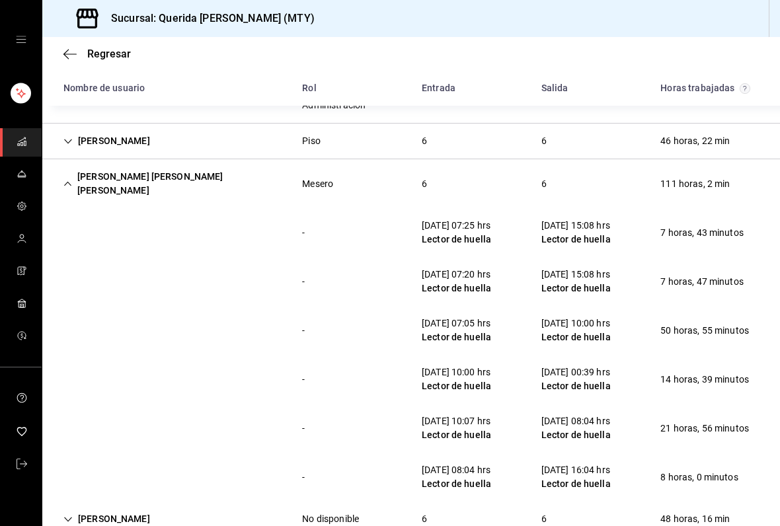
click at [70, 165] on div "Luis Enrique Cruz Tapia" at bounding box center [172, 184] width 239 height 38
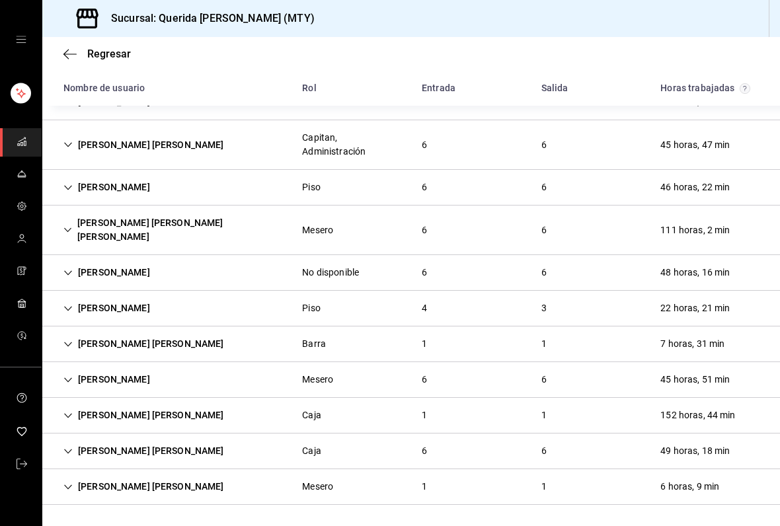
scroll to position [2234, 0]
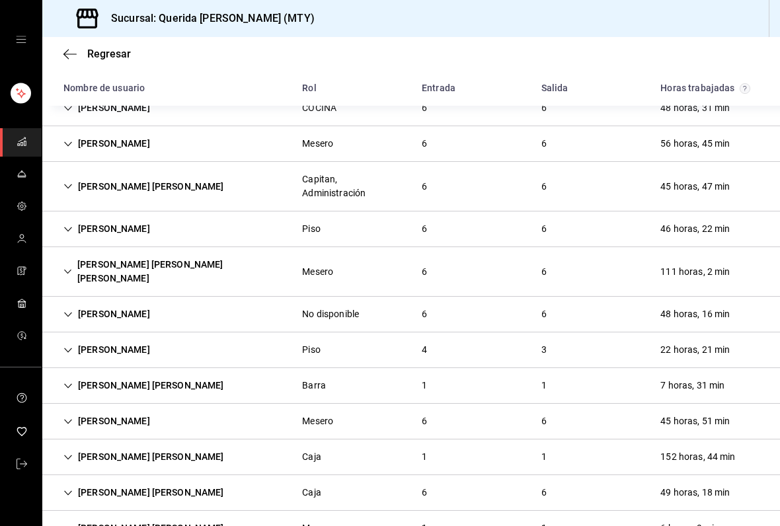
click at [73, 302] on div "Mariana Carolina Salas Álvarez" at bounding box center [107, 314] width 108 height 24
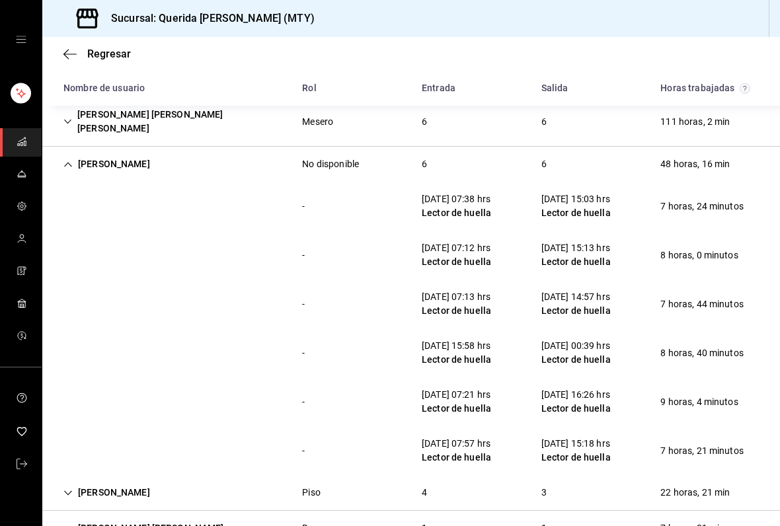
scroll to position [2383, 0]
click at [67, 153] on div "Mariana Carolina Salas Álvarez" at bounding box center [107, 165] width 108 height 24
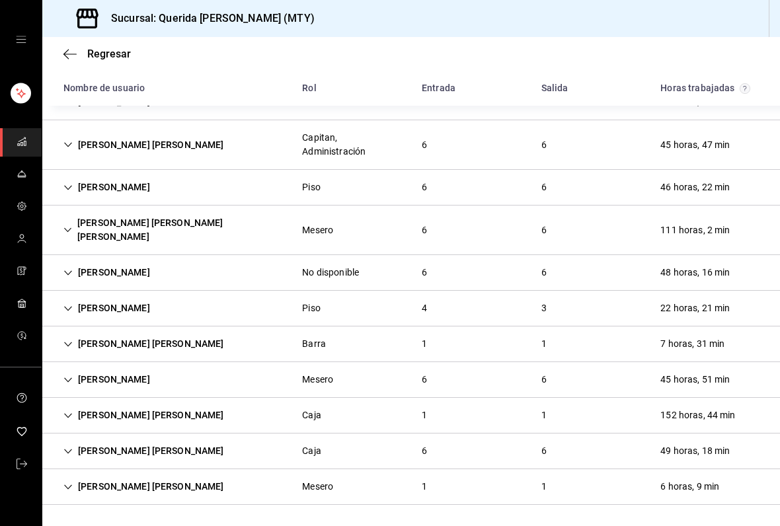
scroll to position [2234, 0]
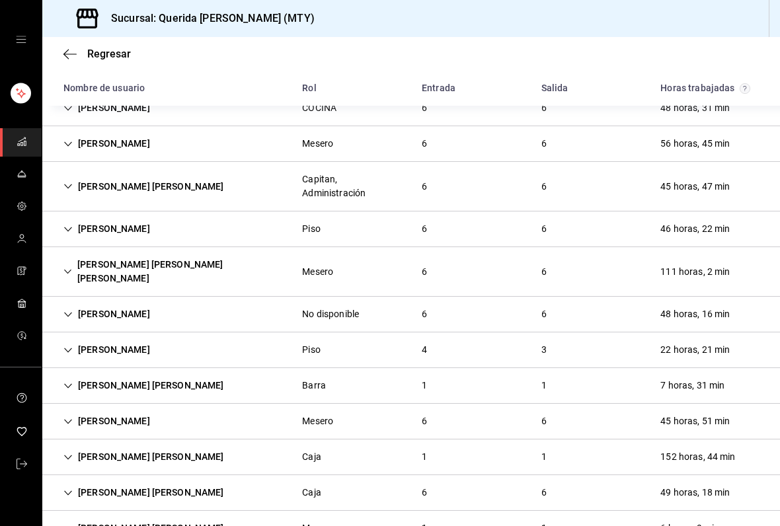
click at [69, 417] on icon "Cell" at bounding box center [67, 421] width 9 height 9
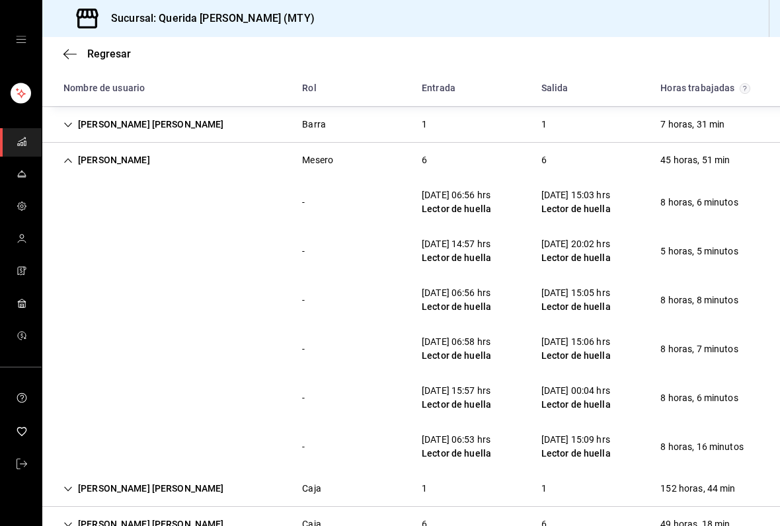
scroll to position [2485, 0]
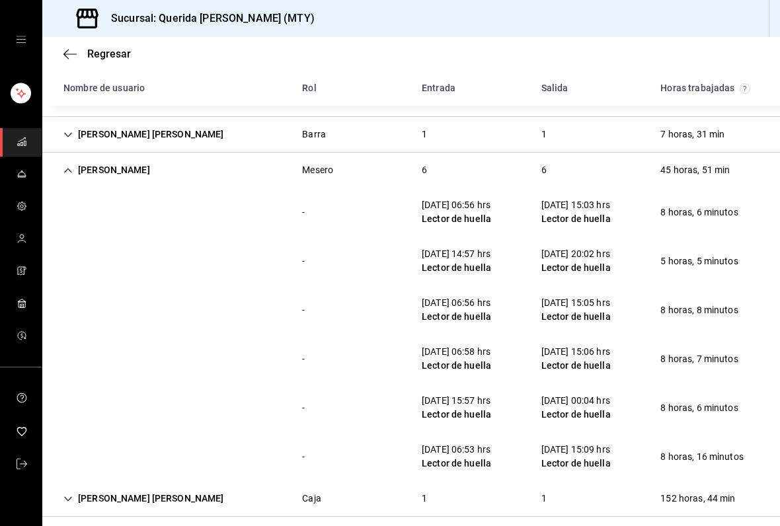
click at [71, 158] on div "Isabel Shilon Perez" at bounding box center [107, 170] width 108 height 24
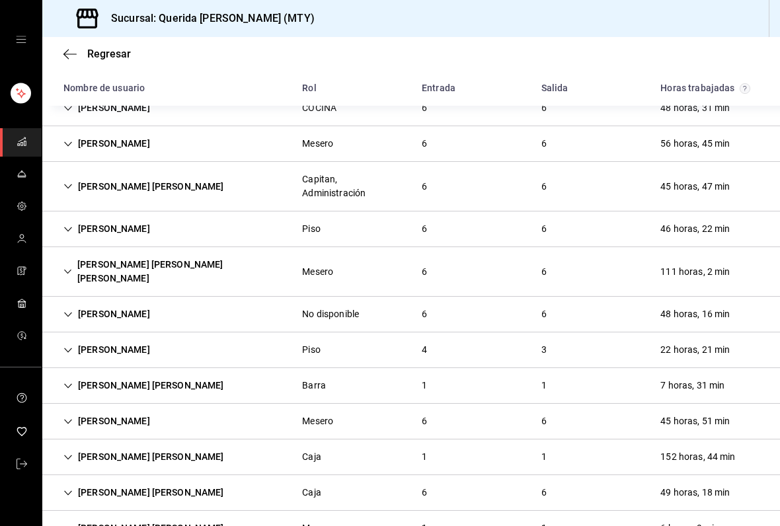
scroll to position [2234, 0]
click at [79, 481] on div "Roxana Guadalupe García González" at bounding box center [144, 493] width 182 height 24
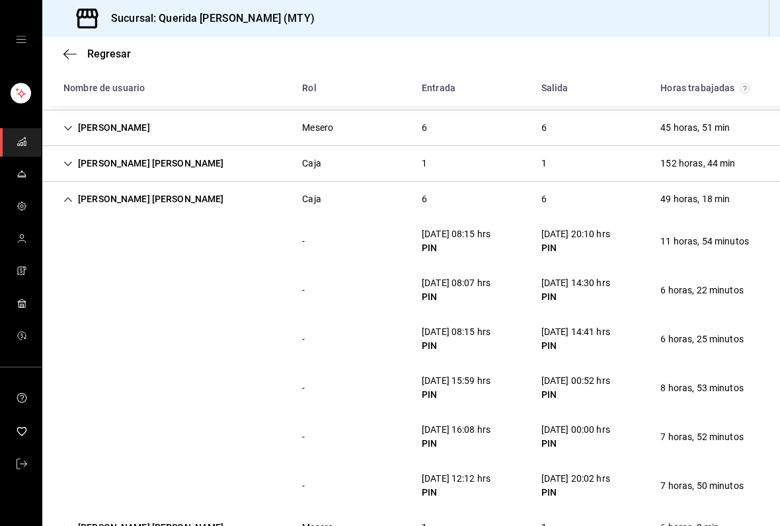
scroll to position [2527, 0]
click at [76, 516] on div "Sergio Medina Ponce" at bounding box center [144, 528] width 182 height 24
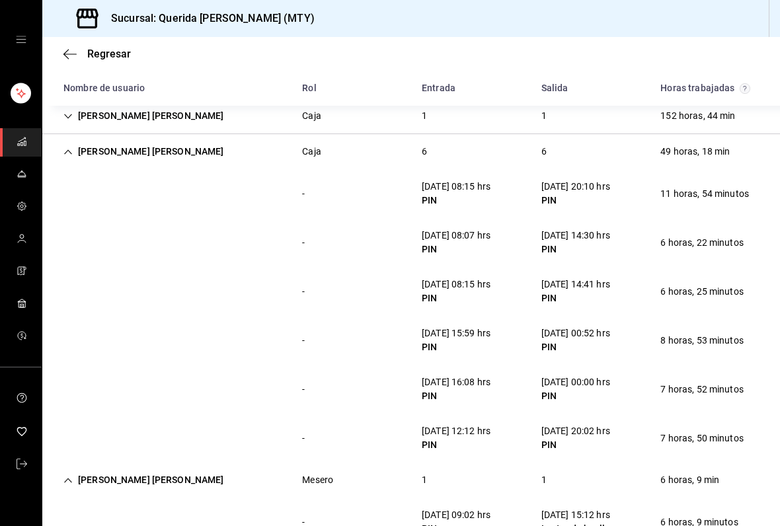
click at [78, 468] on div "Sergio Medina Ponce" at bounding box center [144, 480] width 182 height 24
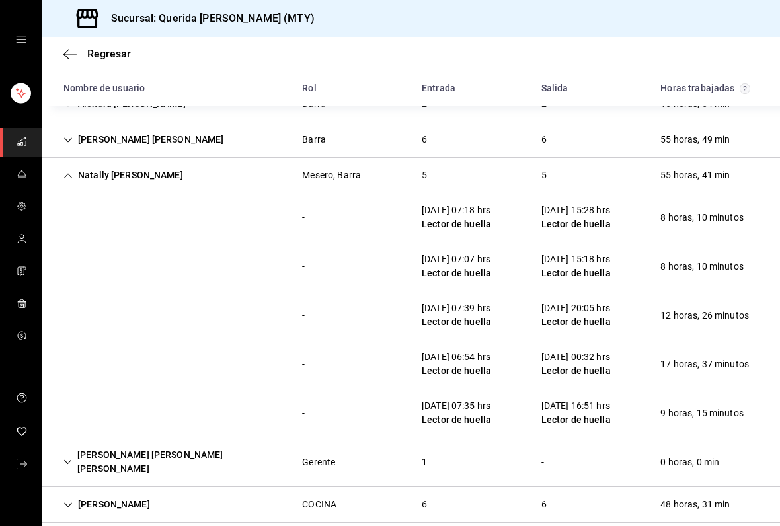
scroll to position [1855, 0]
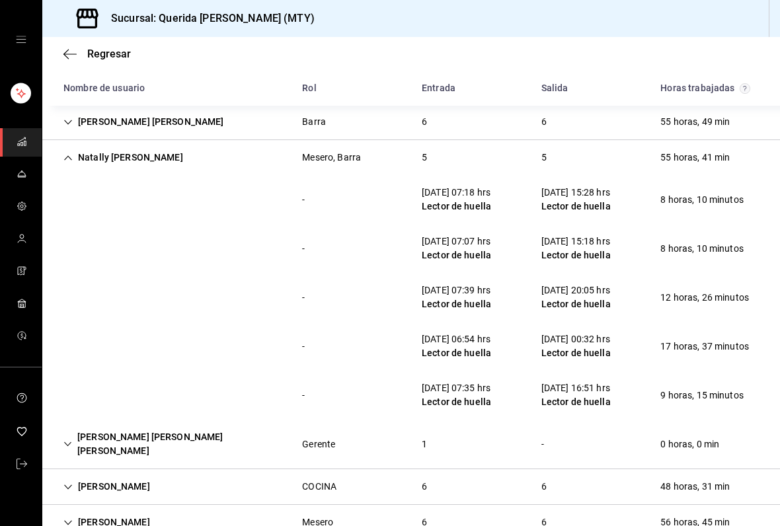
click at [69, 52] on icon "button" at bounding box center [69, 54] width 13 height 12
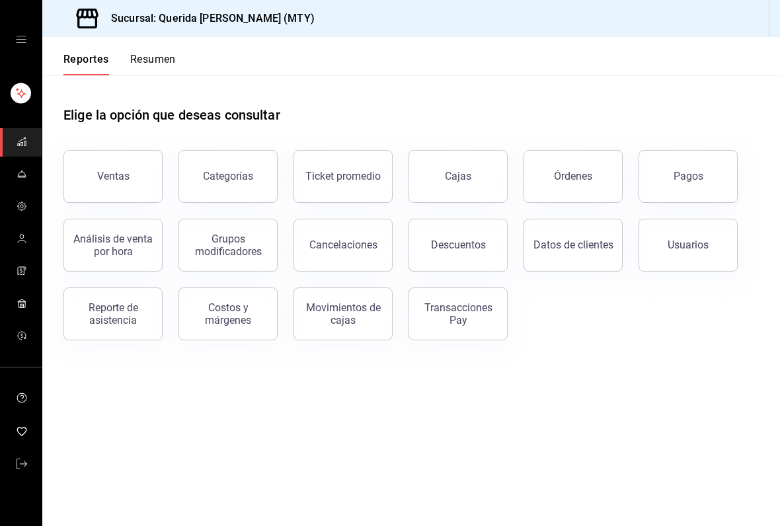
click at [159, 55] on button "Resumen" at bounding box center [153, 64] width 46 height 22
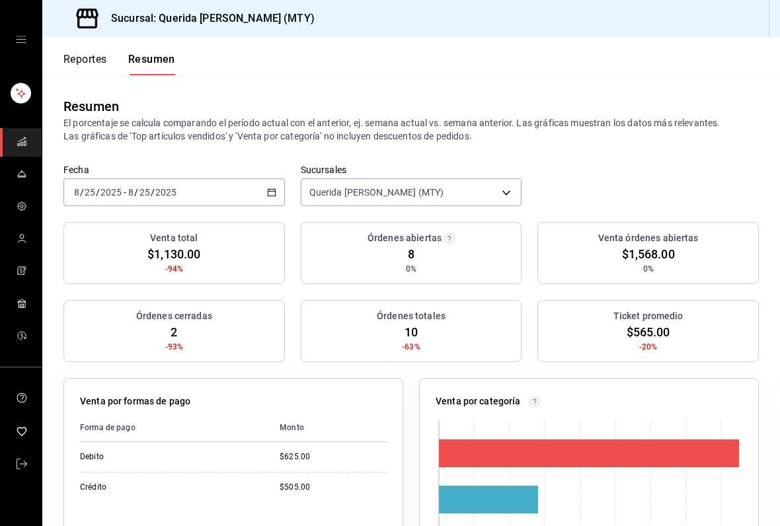
click at [275, 191] on \(Stroke\) "button" at bounding box center [272, 192] width 8 height 7
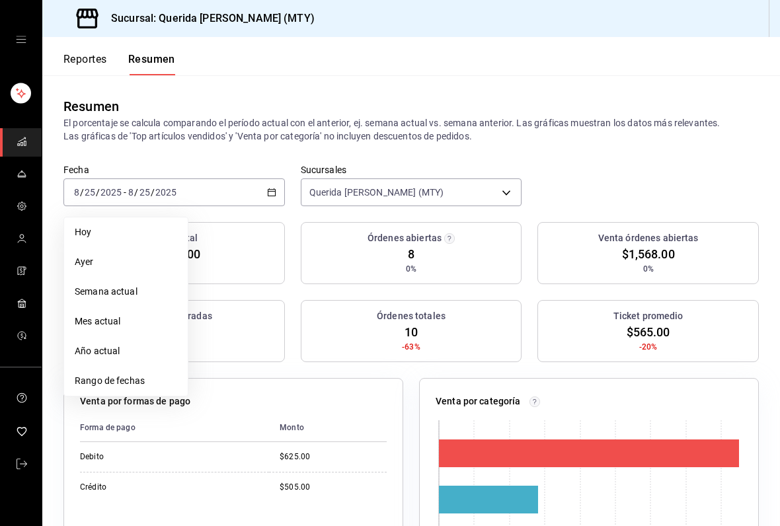
click at [125, 380] on span "Rango de fechas" at bounding box center [126, 381] width 102 height 14
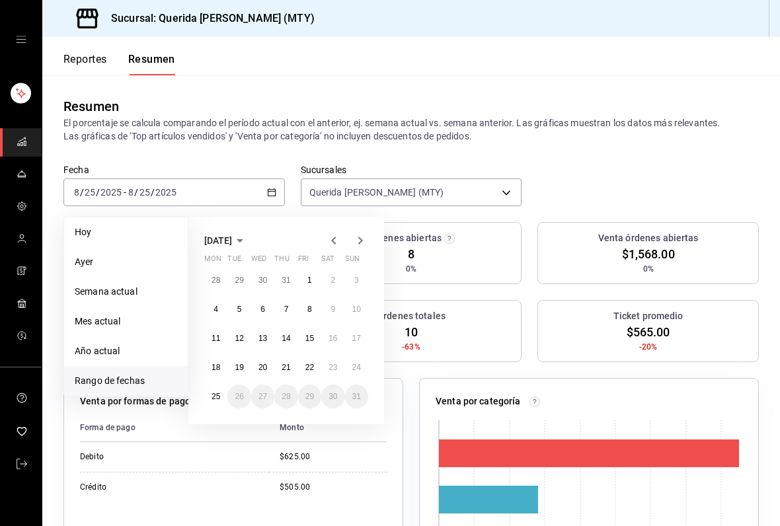
click at [216, 370] on abbr "18" at bounding box center [216, 367] width 9 height 9
click at [356, 378] on button "24" at bounding box center [356, 368] width 23 height 24
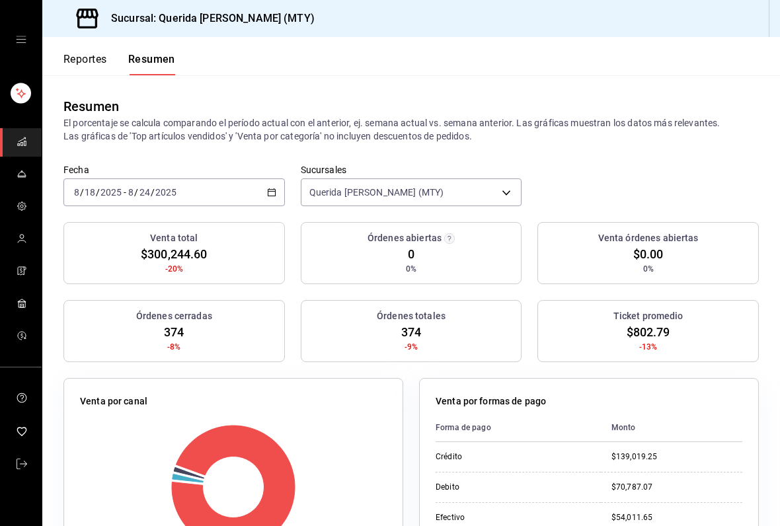
click at [260, 183] on div "2025-08-18 8 / 18 / 2025 - 2025-08-24 8 / 24 / 2025" at bounding box center [173, 192] width 221 height 28
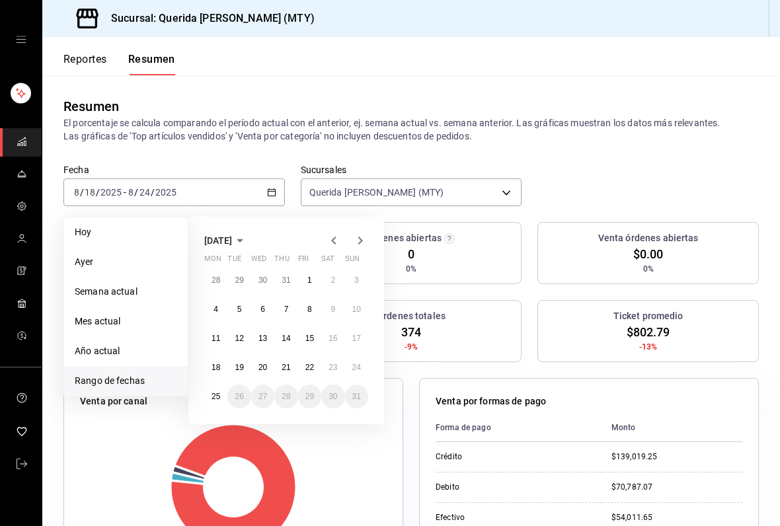
click at [314, 279] on button "1" at bounding box center [309, 280] width 23 height 24
click at [217, 399] on abbr "25" at bounding box center [216, 396] width 9 height 9
